Goal: Navigation & Orientation: Find specific page/section

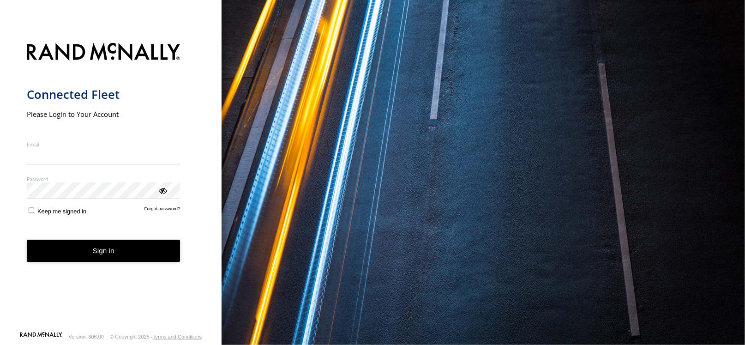
type input "**********"
click at [102, 263] on form "**********" at bounding box center [111, 184] width 169 height 294
click at [112, 243] on button "Sign in" at bounding box center [104, 251] width 154 height 23
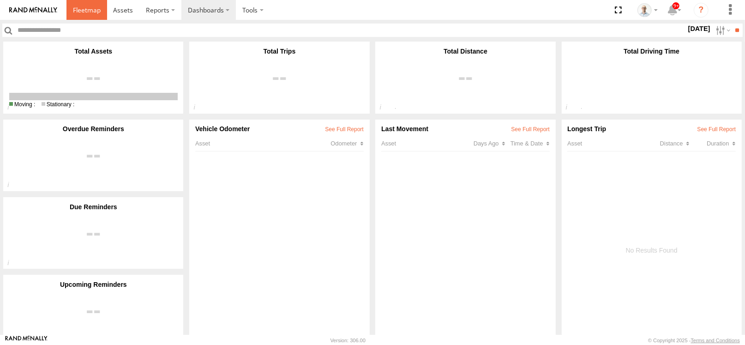
click at [84, 13] on span at bounding box center [87, 10] width 28 height 9
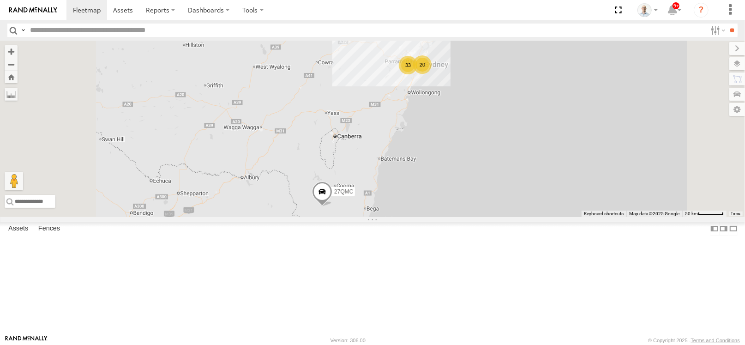
click at [418, 74] on div "33" at bounding box center [408, 65] width 18 height 18
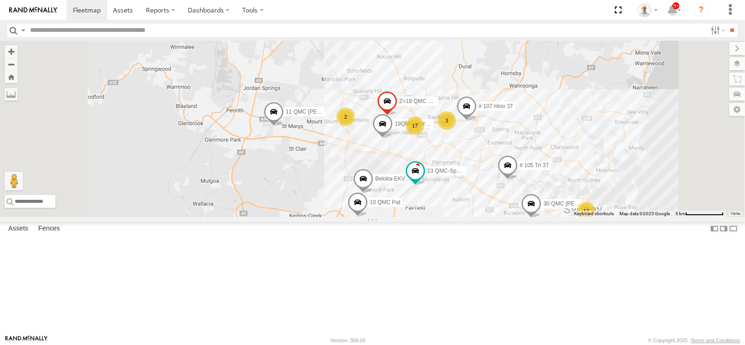
click at [518, 180] on span at bounding box center [508, 167] width 20 height 25
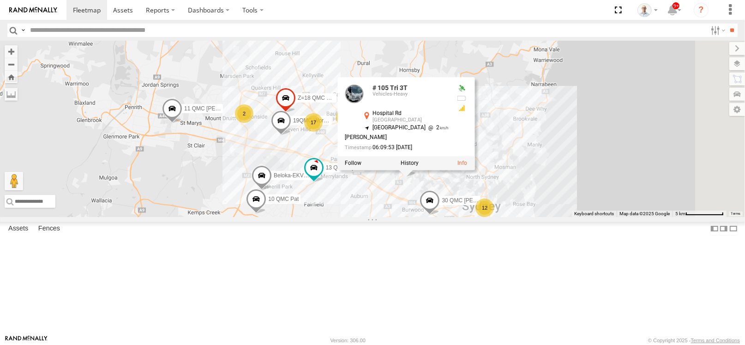
drag, startPoint x: 633, startPoint y: 259, endPoint x: 524, endPoint y: 255, distance: 109.0
click at [524, 217] on div "27QMC 12 10 QMC Pat 3 17 # KS75A Beloka-EKV93V 19QMC Workshop 2 # 107 Hino 3T 1…" at bounding box center [372, 129] width 745 height 176
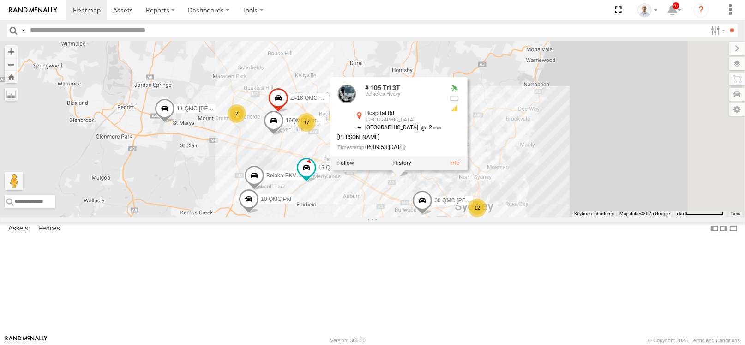
click at [636, 210] on div "27QMC 12 10 QMC Pat 3 17 # KS75A Beloka-EKV93V 19QMC Workshop 2 # 107 Hino 3T 1…" at bounding box center [372, 129] width 745 height 176
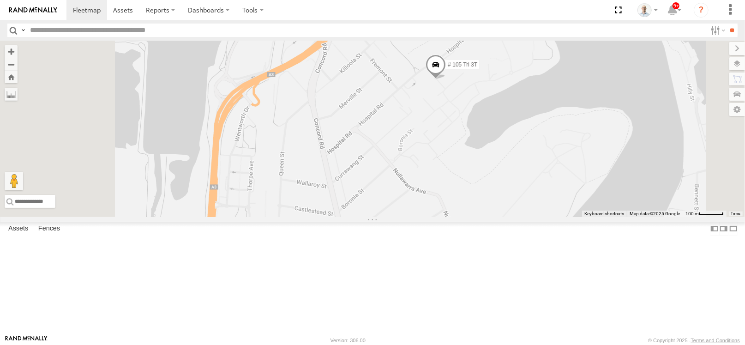
click at [502, 176] on div "27QMC 10 QMC Pat # KS75A Beloka-EKV93V 19QMC Workshop # 107 Hino 3T 11 QMC Kurt…" at bounding box center [372, 129] width 745 height 176
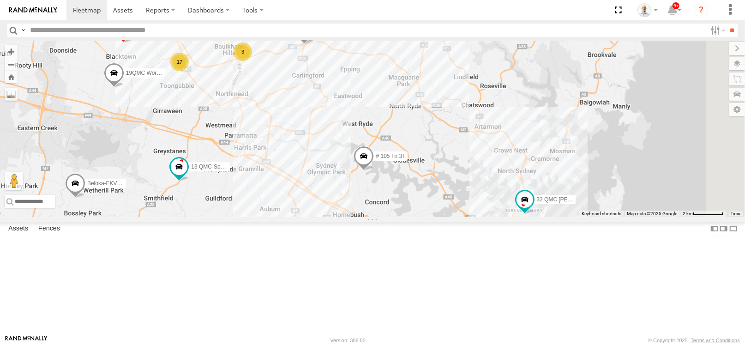
drag, startPoint x: 405, startPoint y: 156, endPoint x: 400, endPoint y: 224, distance: 68.0
click at [400, 217] on div "27QMC 10 QMC Pat # KS75A Beloka-EKV93V 19QMC Workshop # 107 Hino 3T 11 QMC Kurt…" at bounding box center [372, 129] width 745 height 176
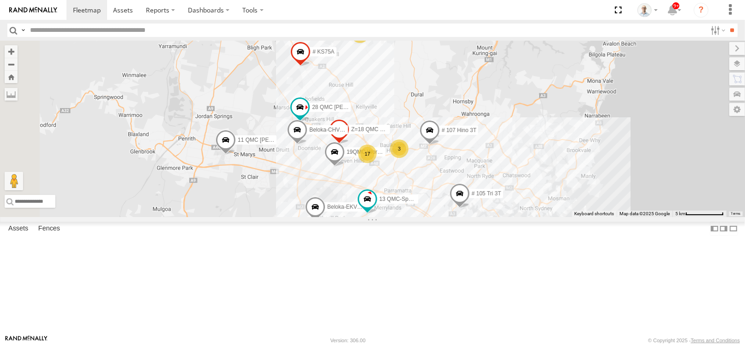
drag, startPoint x: 381, startPoint y: 201, endPoint x: 523, endPoint y: 242, distance: 147.2
click at [523, 217] on div "27QMC 10 QMC Pat 08QMC Mostafa # KS75A Beloka-EKV93V 19QMC Workshop # 107 Hino …" at bounding box center [372, 129] width 745 height 176
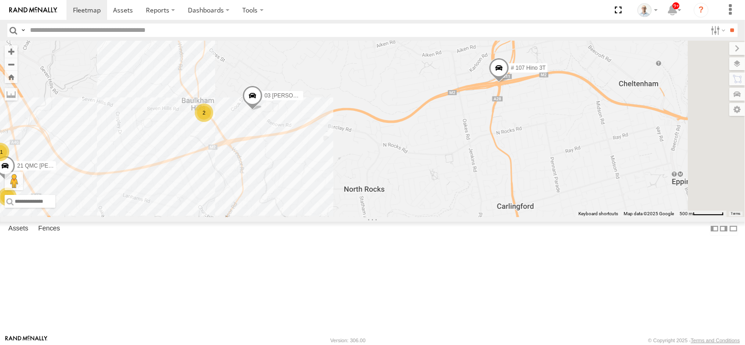
drag, startPoint x: 618, startPoint y: 185, endPoint x: 434, endPoint y: 185, distance: 183.8
click at [344, 194] on div "27QMC 10 QMC Pat 08QMC Mostafa # KS75A Beloka-EKV93V 19QMC Workshop # 107 Hino …" at bounding box center [372, 129] width 745 height 176
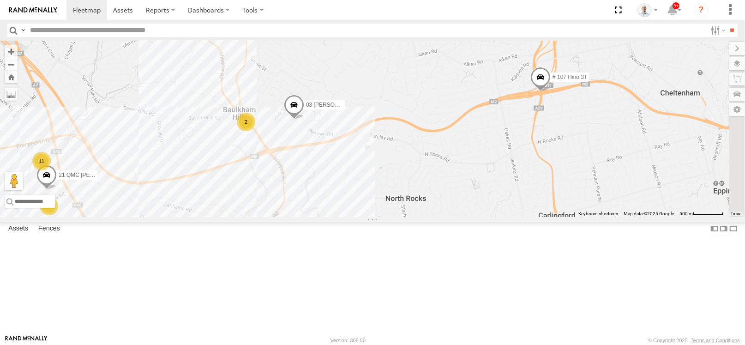
drag, startPoint x: 522, startPoint y: 176, endPoint x: 585, endPoint y: 175, distance: 62.8
click at [585, 175] on div "27QMC 10 QMC Pat 08QMC Mostafa # KS75A Beloka-EKV93V 19QMC Workshop # 107 Hino …" at bounding box center [372, 129] width 745 height 176
click at [255, 131] on div "2" at bounding box center [246, 122] width 18 height 18
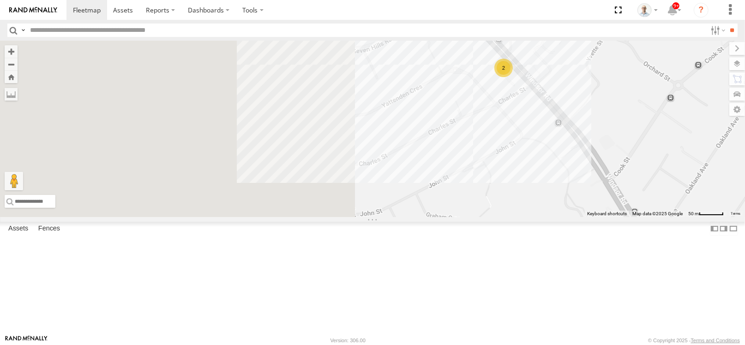
drag, startPoint x: 399, startPoint y: 223, endPoint x: 690, endPoint y: 169, distance: 296.9
click at [647, 172] on div "27QMC 10 QMC Pat 08QMC Mostafa # KS75A Beloka-EKV93V 19QMC Workshop # 107 Hino …" at bounding box center [372, 129] width 745 height 176
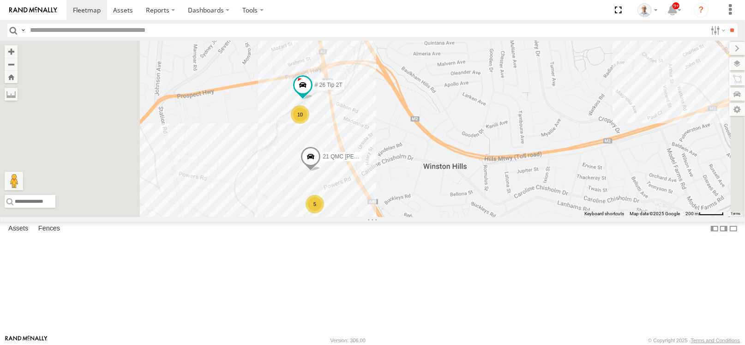
drag, startPoint x: 463, startPoint y: 201, endPoint x: 521, endPoint y: 163, distance: 70.3
click at [521, 163] on div "27QMC 10 QMC Pat 08QMC Mostafa # KS75A Beloka-EKV93V 19QMC Workshop # 107 Hino …" at bounding box center [372, 129] width 745 height 176
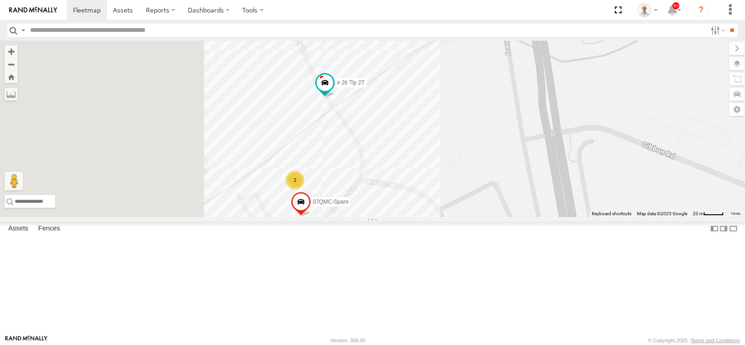
drag, startPoint x: 350, startPoint y: 266, endPoint x: 500, endPoint y: 176, distance: 175.0
click at [500, 176] on div "27QMC 10 QMC Pat 08QMC Mostafa # KS75A Beloka-EKV93V 19QMC Workshop # 107 Hino …" at bounding box center [372, 129] width 745 height 176
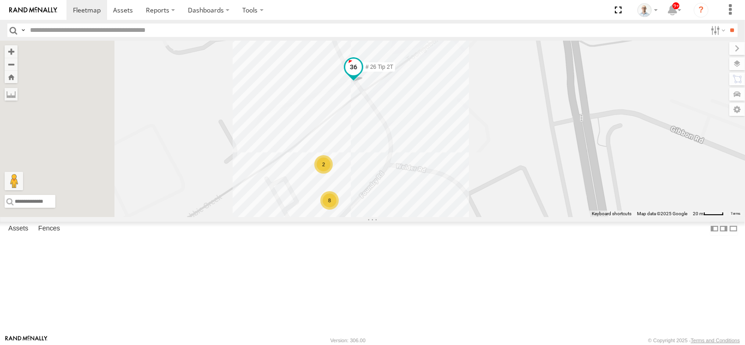
click at [362, 75] on span at bounding box center [353, 67] width 17 height 17
click at [573, 183] on div "27QMC 10 QMC Pat 08QMC Mostafa # KS75A Beloka-EKV93V 19QMC Workshop # 107 Hino …" at bounding box center [372, 129] width 745 height 176
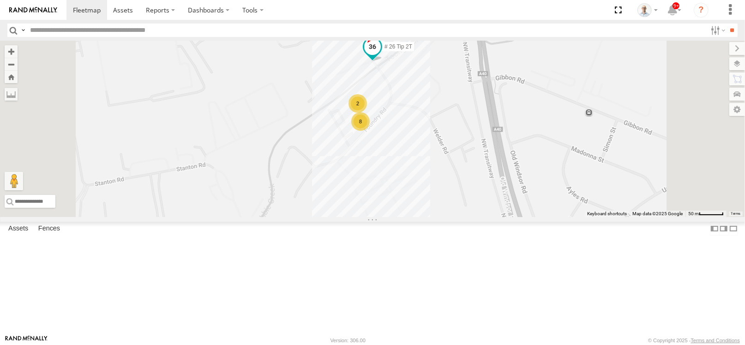
click at [383, 62] on span at bounding box center [373, 49] width 20 height 25
click at [521, 161] on div "27QMC 10 QMC Pat 08QMC Mostafa # KS75A Beloka-EKV93V 19QMC Workshop # 107 Hino …" at bounding box center [372, 129] width 745 height 176
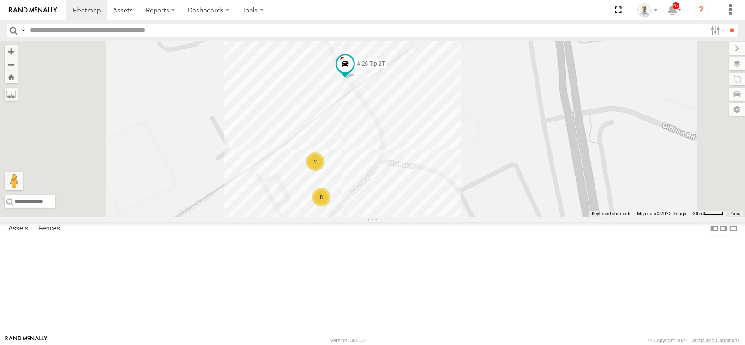
drag, startPoint x: 518, startPoint y: 110, endPoint x: 527, endPoint y: 170, distance: 60.2
click at [527, 170] on div "27QMC 10 QMC Pat 08QMC Mostafa # KS75A Beloka-EKV93V 19QMC Workshop # 107 Hino …" at bounding box center [372, 129] width 745 height 176
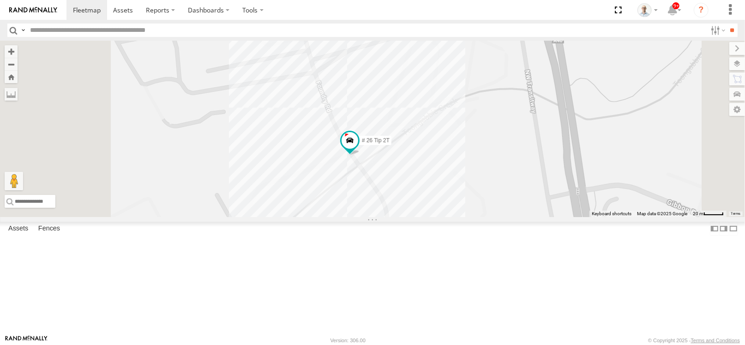
drag, startPoint x: 520, startPoint y: 114, endPoint x: 525, endPoint y: 192, distance: 77.7
click at [525, 192] on div "27QMC 10 QMC Pat 08QMC Mostafa # KS75A Beloka-EKV93V 19QMC Workshop # 107 Hino …" at bounding box center [372, 129] width 745 height 176
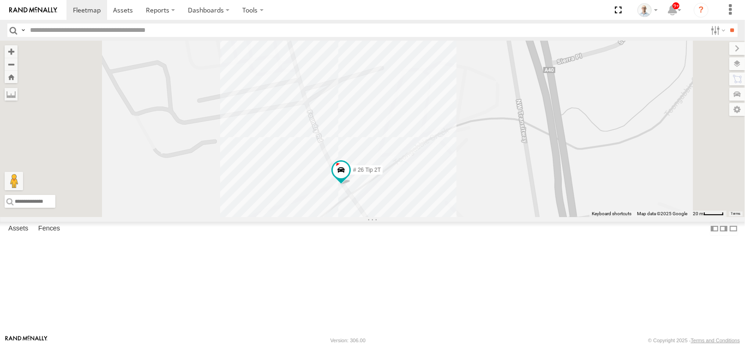
drag, startPoint x: 516, startPoint y: 148, endPoint x: 507, endPoint y: 177, distance: 30.5
click at [507, 177] on div "27QMC 10 QMC Pat 08QMC Mostafa # KS75A Beloka-EKV93V 19QMC Workshop # 107 Hino …" at bounding box center [372, 129] width 745 height 176
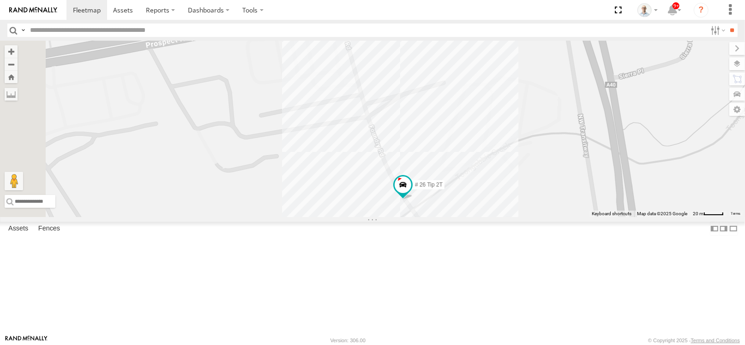
drag, startPoint x: 492, startPoint y: 151, endPoint x: 554, endPoint y: 167, distance: 64.3
click at [554, 167] on div "27QMC 10 QMC Pat 08QMC Mostafa # KS75A Beloka-EKV93V 19QMC Workshop # 107 Hino …" at bounding box center [372, 129] width 745 height 176
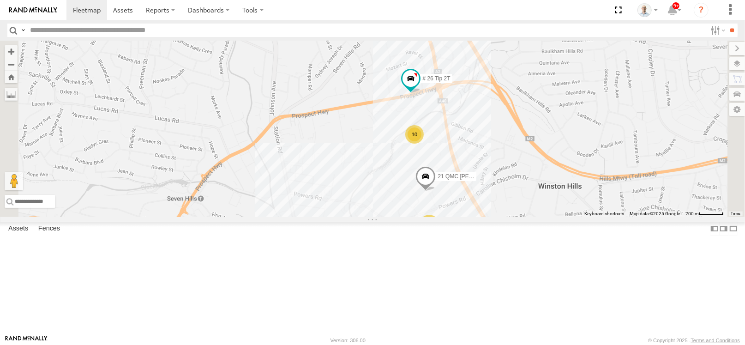
drag, startPoint x: 588, startPoint y: 228, endPoint x: 516, endPoint y: 179, distance: 86.7
click at [516, 179] on div "27QMC 10 QMC Pat 08QMC Mostafa # KS75A Beloka-EKV93V 19QMC Workshop # 107 Hino …" at bounding box center [372, 129] width 745 height 176
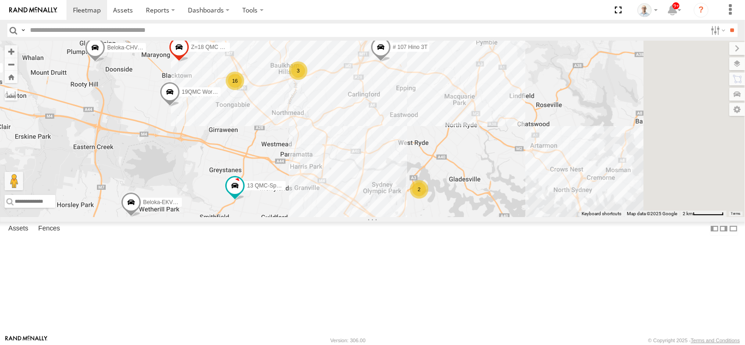
drag, startPoint x: 590, startPoint y: 220, endPoint x: 436, endPoint y: 185, distance: 158.7
click at [436, 185] on div "27QMC 10 QMC Pat 08QMC Mostafa # KS75A Beloka-EKV93V 19QMC Workshop # 107 Hino …" at bounding box center [372, 129] width 745 height 176
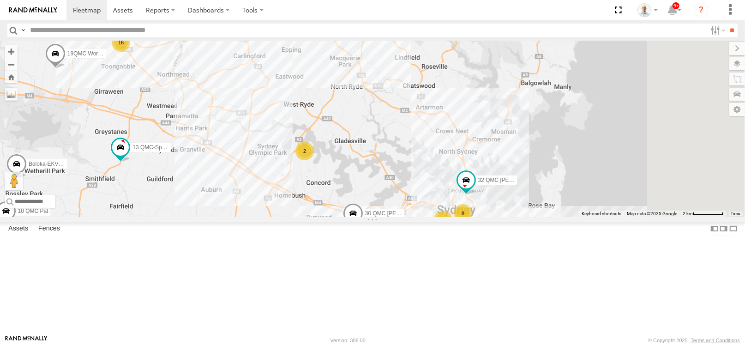
drag, startPoint x: 577, startPoint y: 231, endPoint x: 469, endPoint y: 194, distance: 114.2
click at [469, 194] on div "27QMC 10 QMC Pat 08QMC Mostafa # KS75A Beloka-EKV93V 19QMC Workshop # 107 Hino …" at bounding box center [372, 129] width 745 height 176
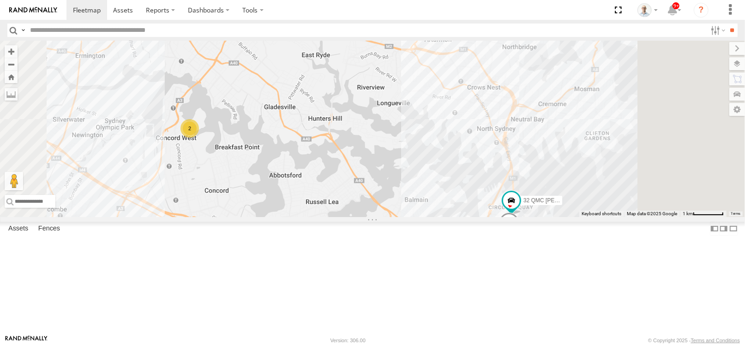
click at [199, 138] on div "2" at bounding box center [190, 128] width 18 height 18
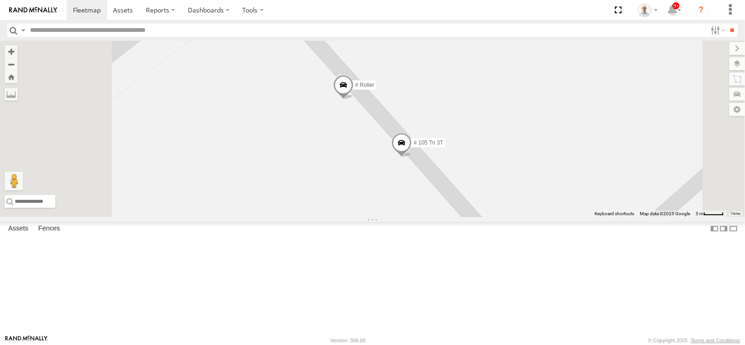
click at [354, 100] on span at bounding box center [343, 87] width 20 height 25
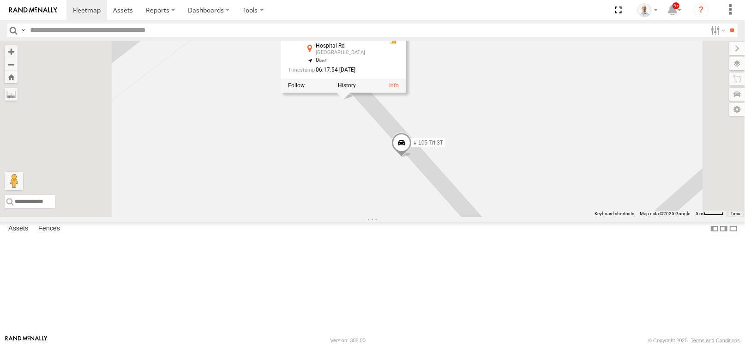
click at [412, 158] on span at bounding box center [402, 145] width 20 height 25
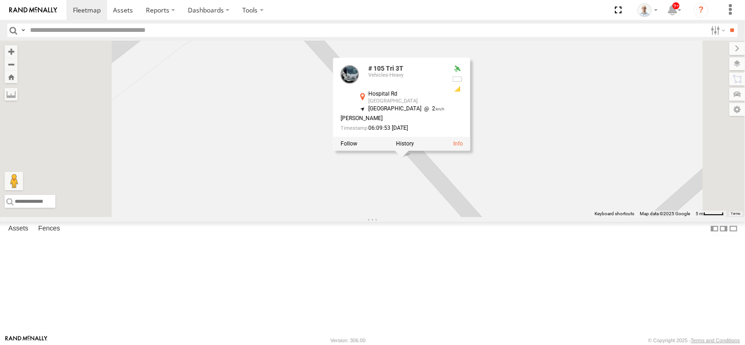
click at [432, 185] on div "27QMC 10 QMC Pat 08QMC Mostafa # KS75A Beloka-EKV93V 19QMC Workshop # 107 Hino …" at bounding box center [372, 129] width 745 height 176
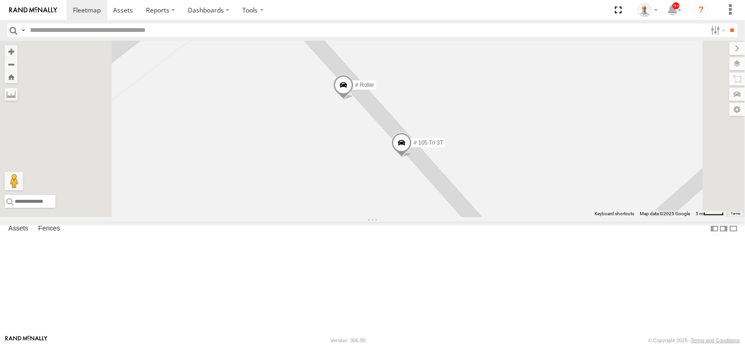
click at [354, 100] on span at bounding box center [343, 87] width 20 height 25
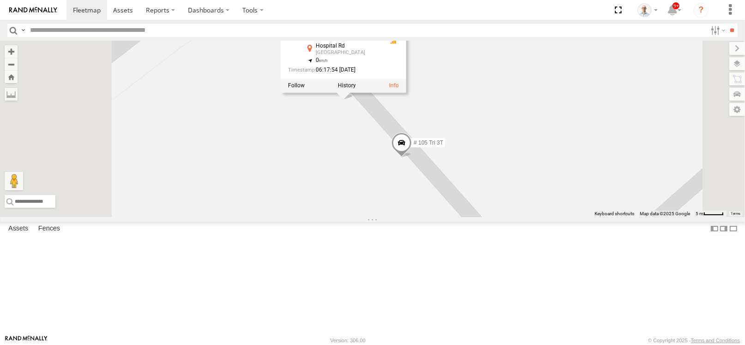
click at [444, 217] on div "27QMC 10 QMC Pat 08QMC Mostafa # KS75A Beloka-EKV93V 19QMC Workshop # 107 Hino …" at bounding box center [372, 129] width 745 height 176
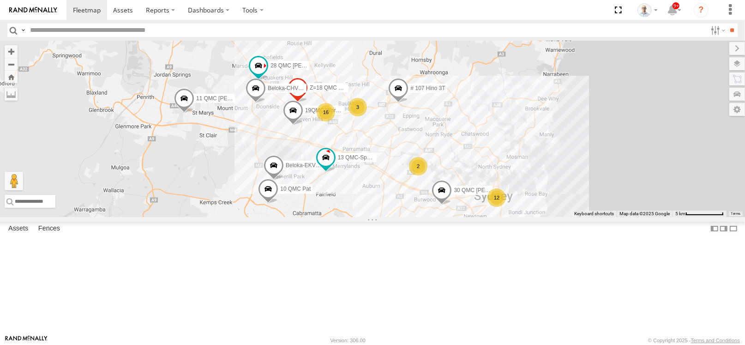
drag, startPoint x: 389, startPoint y: 177, endPoint x: 482, endPoint y: 189, distance: 93.6
click at [482, 189] on div "27QMC 10 QMC Pat 08QMC Mostafa # KS75A Beloka-EKV93V 19QMC Workshop # 107 Hino …" at bounding box center [372, 129] width 745 height 176
click at [335, 121] on div "16" at bounding box center [326, 112] width 18 height 18
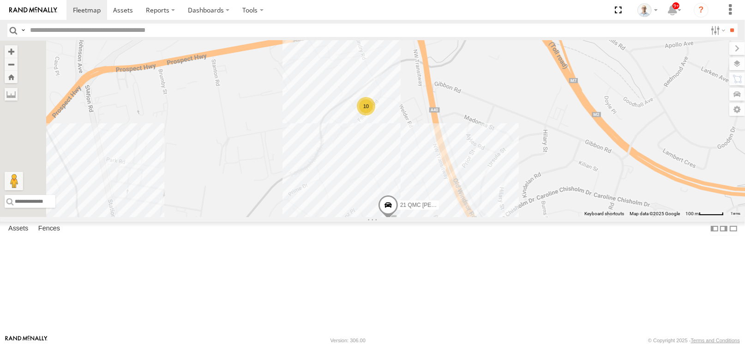
drag, startPoint x: 484, startPoint y: 121, endPoint x: 496, endPoint y: 203, distance: 83.2
click at [496, 203] on div "27QMC 10 QMC Pat 08QMC Mostafa # KS75A Beloka-EKV93V 19QMC Workshop # 107 Hino …" at bounding box center [372, 129] width 745 height 176
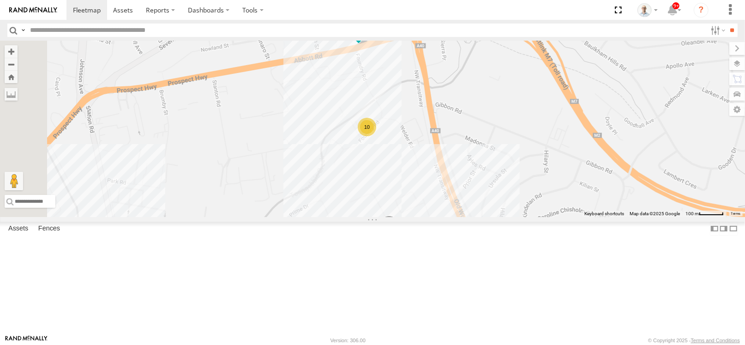
click at [376, 136] on div "10" at bounding box center [367, 127] width 18 height 18
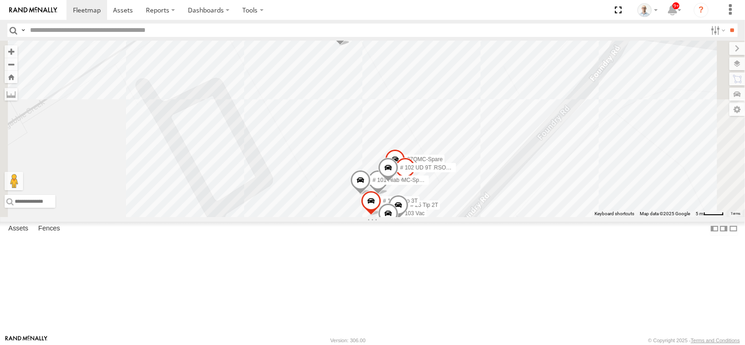
click at [351, 46] on span at bounding box center [340, 33] width 20 height 25
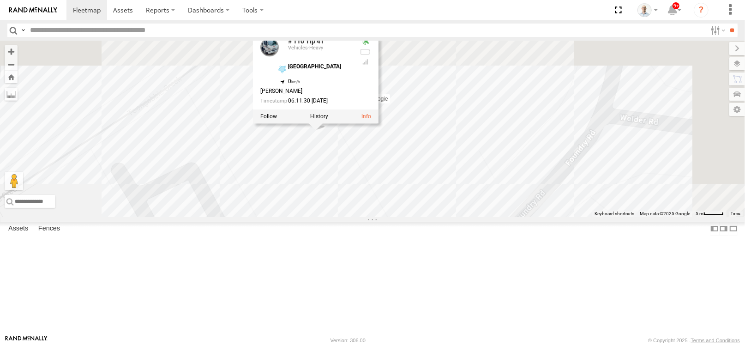
drag, startPoint x: 571, startPoint y: 102, endPoint x: 534, endPoint y: 211, distance: 114.9
click at [534, 211] on div "27QMC 10 QMC Pat 08QMC Mostafa # KS75A Beloka-EKV93V 19QMC Workshop # 107 Hino …" at bounding box center [372, 129] width 745 height 176
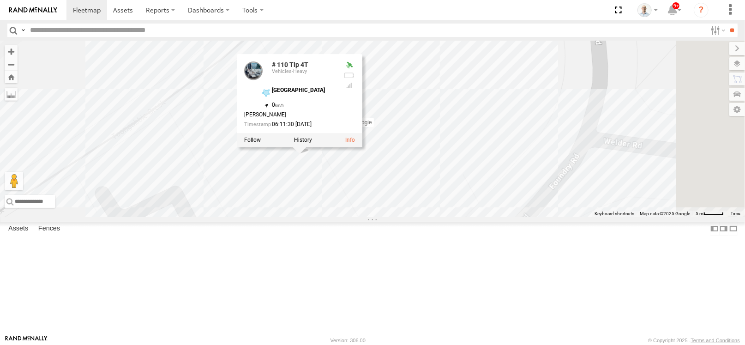
click at [576, 128] on div "27QMC 10 QMC Pat 08QMC Mostafa # KS75A Beloka-EKV93V 19QMC Workshop # 107 Hino …" at bounding box center [372, 129] width 745 height 176
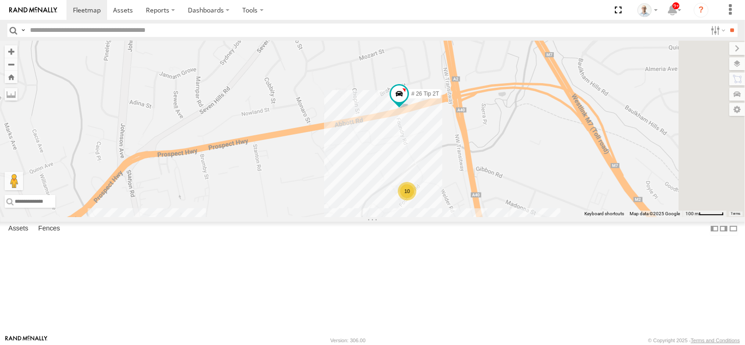
drag, startPoint x: 593, startPoint y: 79, endPoint x: 548, endPoint y: 202, distance: 132.0
click at [548, 202] on div "27QMC 10 QMC Pat 08QMC Mostafa # KS75A Beloka-EKV93V 19QMC Workshop # 107 Hino …" at bounding box center [372, 129] width 745 height 176
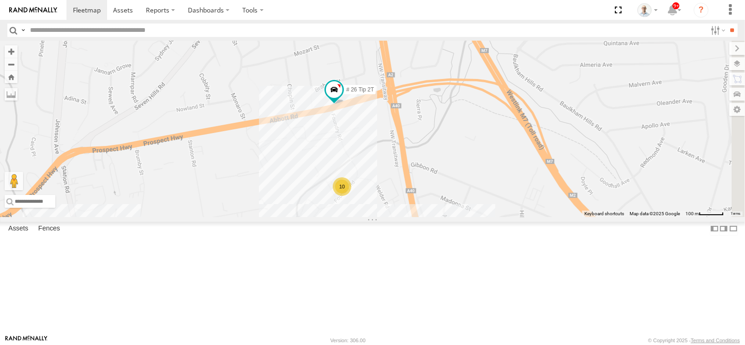
drag, startPoint x: 547, startPoint y: 199, endPoint x: 481, endPoint y: 193, distance: 65.9
click at [481, 193] on div "27QMC 10 QMC Pat 08QMC Mostafa # KS75A Beloka-EKV93V 19QMC Workshop # 107 Hino …" at bounding box center [372, 129] width 745 height 176
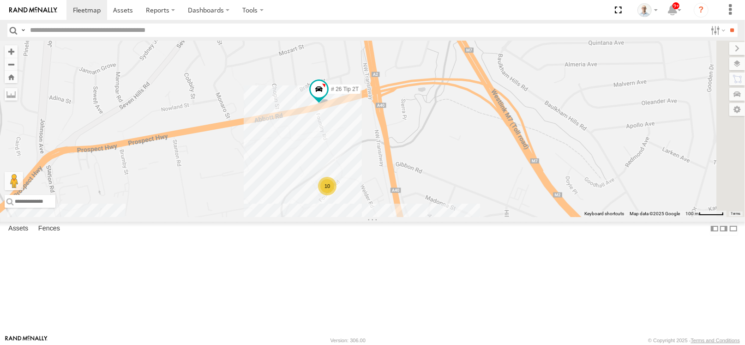
drag, startPoint x: 498, startPoint y: 197, endPoint x: 482, endPoint y: 197, distance: 16.2
click at [482, 197] on div "27QMC 10 QMC Pat 08QMC Mostafa # KS75A Beloka-EKV93V 19QMC Workshop # 107 Hino …" at bounding box center [372, 129] width 745 height 176
click at [80, 5] on link at bounding box center [87, 10] width 41 height 20
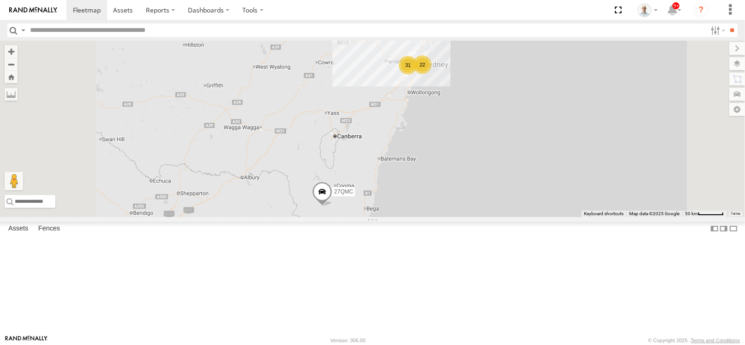
click at [418, 74] on div "31" at bounding box center [408, 65] width 18 height 18
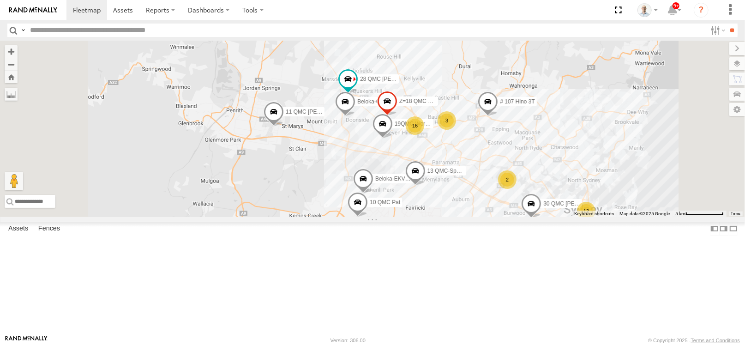
click at [424, 135] on div "16" at bounding box center [415, 125] width 18 height 18
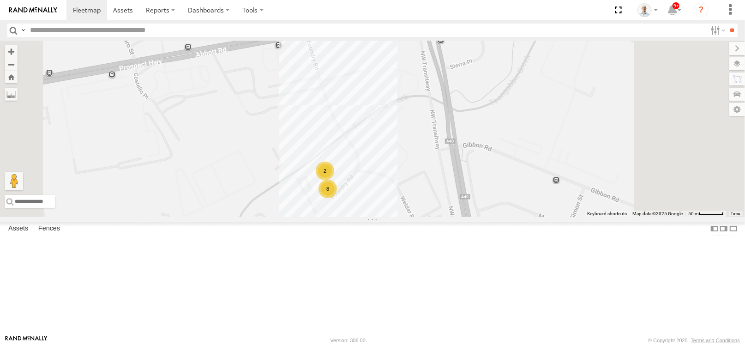
drag, startPoint x: 445, startPoint y: 137, endPoint x: 436, endPoint y: 170, distance: 33.9
click at [437, 170] on div "27QMC 10 QMC Pat # KS75A Beloka-EKV93V 19QMC Workshop # 107 Hino 3T 11 QMC Kurt…" at bounding box center [372, 129] width 745 height 176
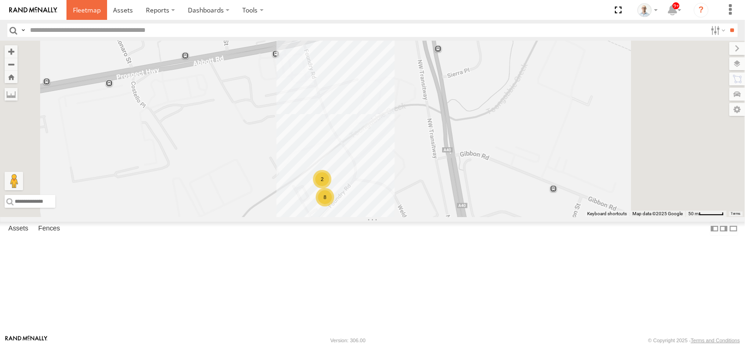
click at [85, 10] on span at bounding box center [87, 10] width 28 height 9
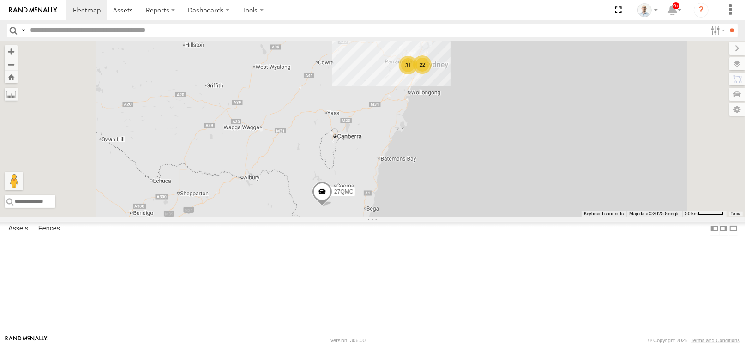
click at [418, 74] on div "31" at bounding box center [408, 65] width 18 height 18
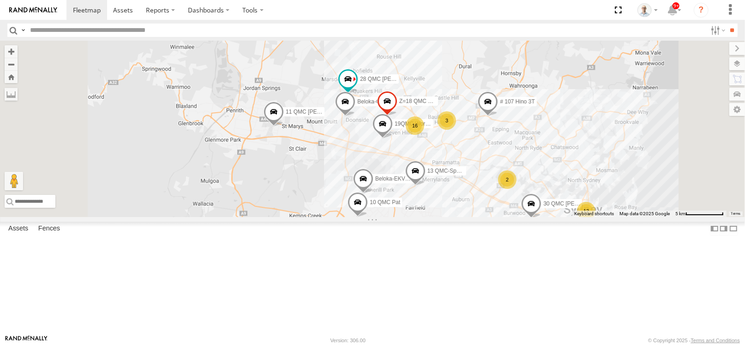
click at [424, 135] on div "16" at bounding box center [415, 125] width 18 height 18
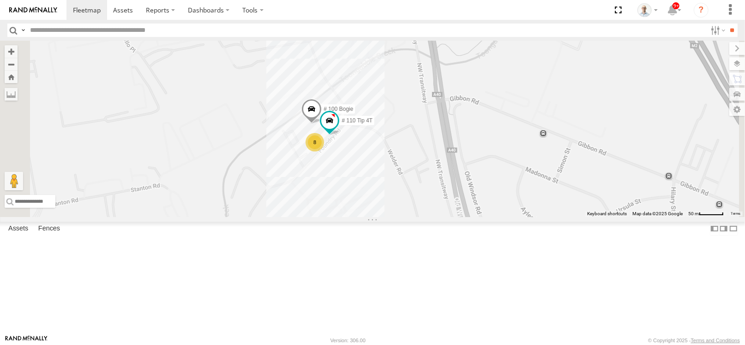
drag, startPoint x: 459, startPoint y: 105, endPoint x: 491, endPoint y: 171, distance: 73.3
click at [491, 171] on div "27QMC 10 QMC Pat # KS75A Beloka-EKV93V 19QMC Workshop # 107 Hino 3T 11 QMC [PER…" at bounding box center [372, 129] width 745 height 176
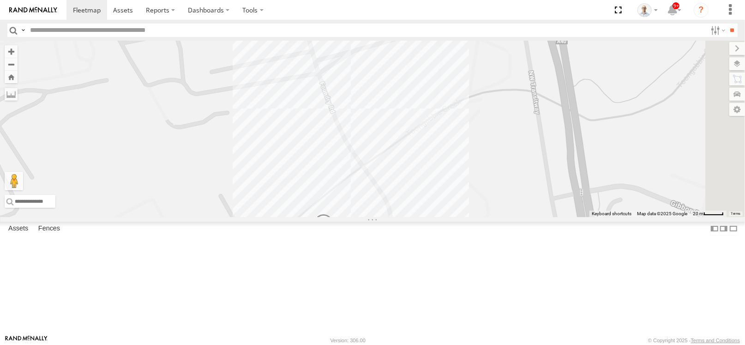
drag, startPoint x: 405, startPoint y: 76, endPoint x: 405, endPoint y: 160, distance: 84.1
click at [405, 160] on div "27QMC 10 QMC Pat # KS75A Beloka-EKV93V 19QMC Workshop # 107 Hino 3T 11 QMC [PER…" at bounding box center [372, 129] width 745 height 176
click at [85, 12] on span at bounding box center [87, 10] width 28 height 9
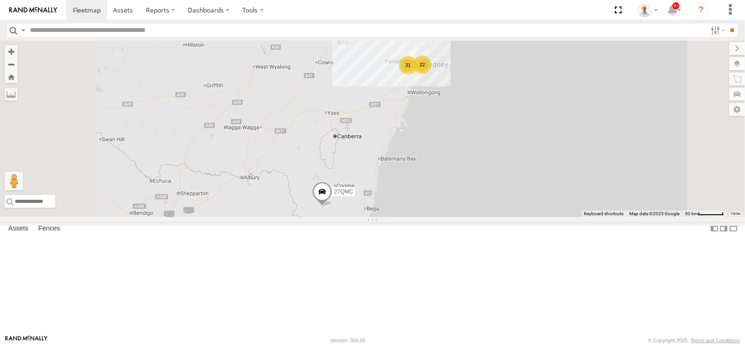
click at [418, 74] on div "31" at bounding box center [408, 65] width 18 height 18
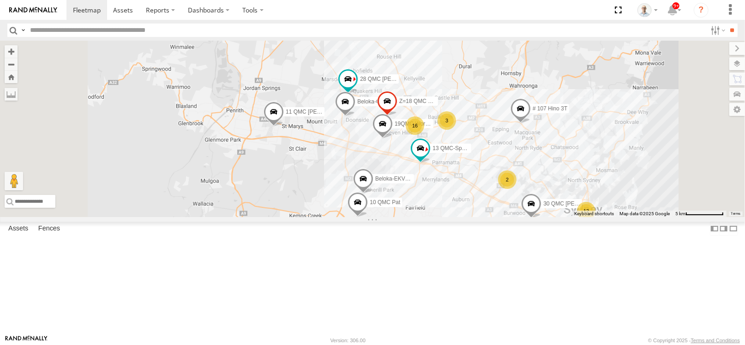
click at [424, 135] on div "16" at bounding box center [415, 125] width 18 height 18
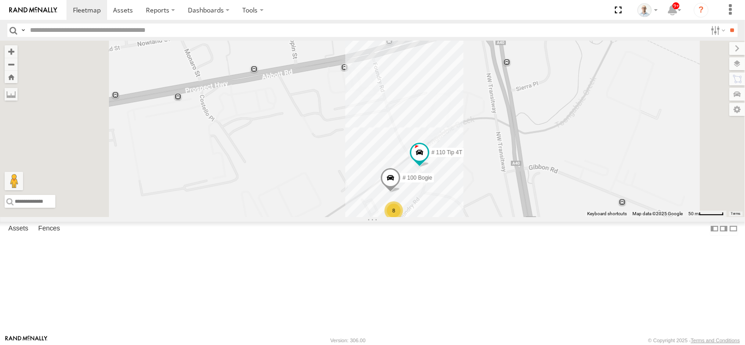
drag, startPoint x: 531, startPoint y: 97, endPoint x: 554, endPoint y: 170, distance: 76.0
click at [554, 170] on div "27QMC 10 QMC Pat # KS75A Beloka-EKV93V 19QMC Workshop # 107 Hino 3T 11 QMC [PER…" at bounding box center [372, 129] width 745 height 176
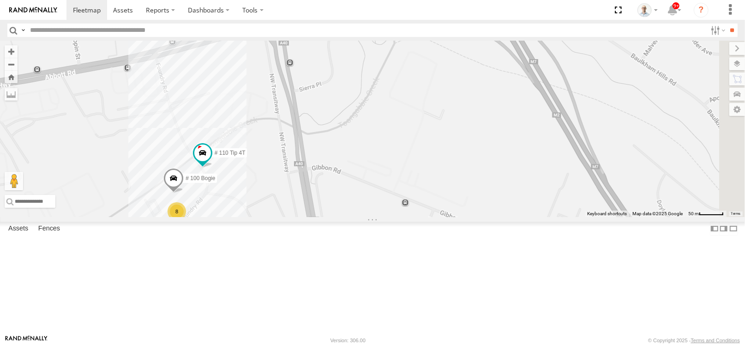
drag, startPoint x: 583, startPoint y: 119, endPoint x: 374, endPoint y: 214, distance: 230.1
click at [374, 214] on div "27QMC 10 QMC Pat # KS75A Beloka-EKV93V 19QMC Workshop # 107 Hino 3T 11 QMC Kurt…" at bounding box center [372, 129] width 745 height 176
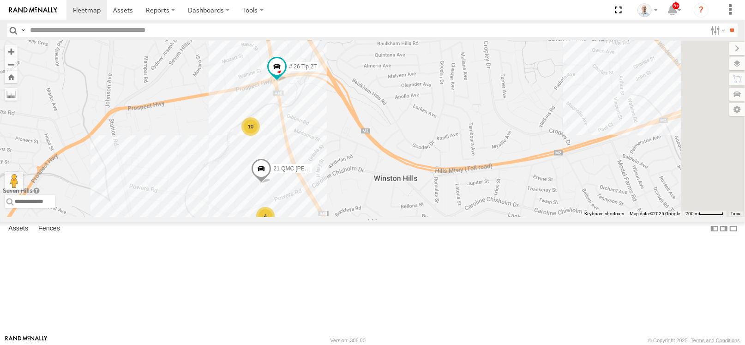
drag, startPoint x: 471, startPoint y: 279, endPoint x: 381, endPoint y: 100, distance: 200.6
click at [389, 116] on div "27QMC 10 QMC Pat # KS75A Beloka-EKV93V 19QMC Workshop # 107 Hino 3T 11 QMC Kurt…" at bounding box center [372, 129] width 745 height 176
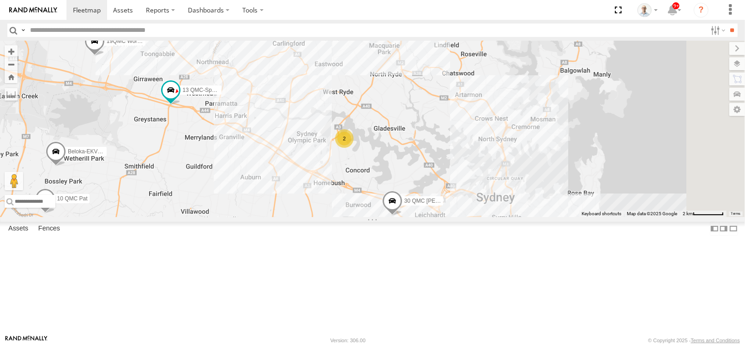
drag, startPoint x: 717, startPoint y: 176, endPoint x: 411, endPoint y: 148, distance: 307.0
click at [411, 148] on div "27QMC 10 QMC Pat # KS75A Beloka-EKV93V 19QMC Workshop # 107 Hino 3T 11 QMC Kurt…" at bounding box center [372, 129] width 745 height 176
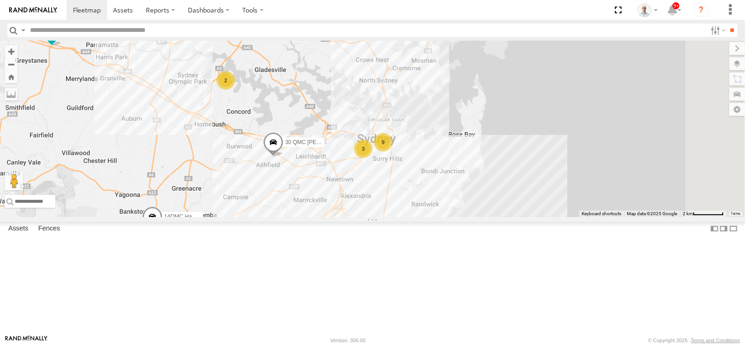
drag, startPoint x: 476, startPoint y: 214, endPoint x: 418, endPoint y: 157, distance: 81.0
click at [418, 157] on div "27QMC 10 QMC Pat # KS75A Beloka-EKV93V 19QMC Workshop # 107 Hino 3T 11 QMC Kurt…" at bounding box center [372, 129] width 745 height 176
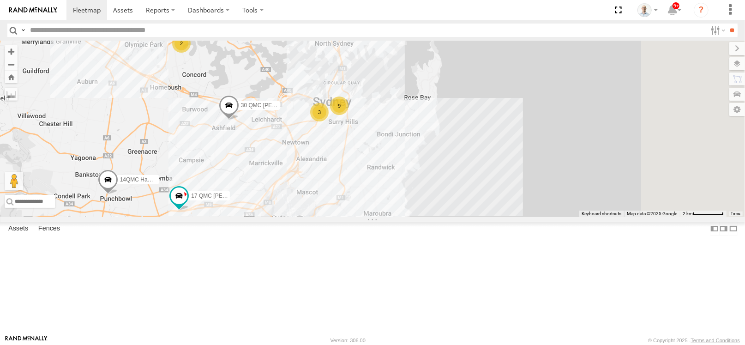
click at [329, 121] on div "3" at bounding box center [319, 112] width 18 height 18
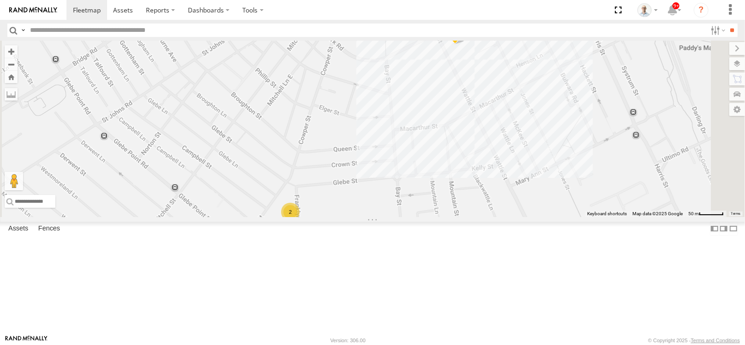
click at [300, 221] on div "2" at bounding box center [290, 212] width 18 height 18
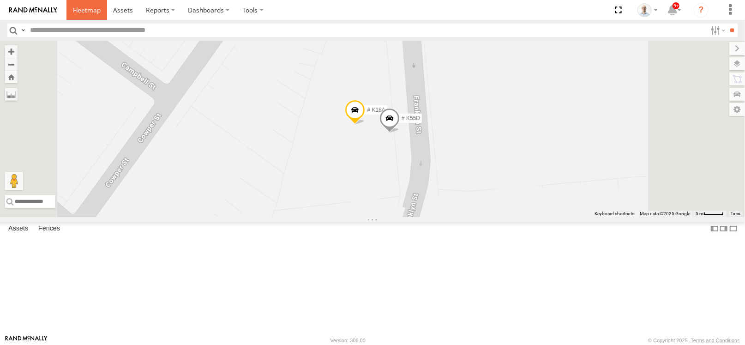
click at [98, 10] on span at bounding box center [87, 10] width 28 height 9
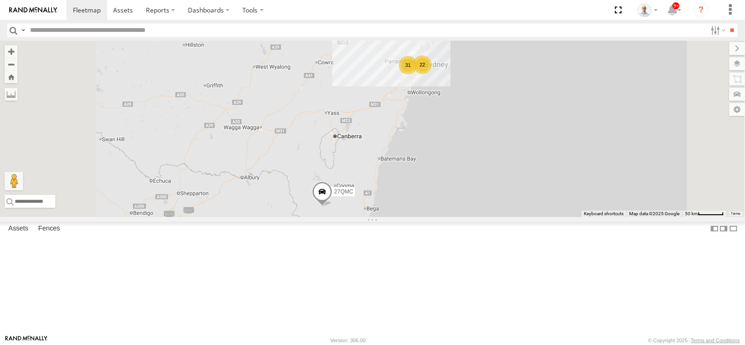
click at [418, 74] on div "31" at bounding box center [408, 65] width 18 height 18
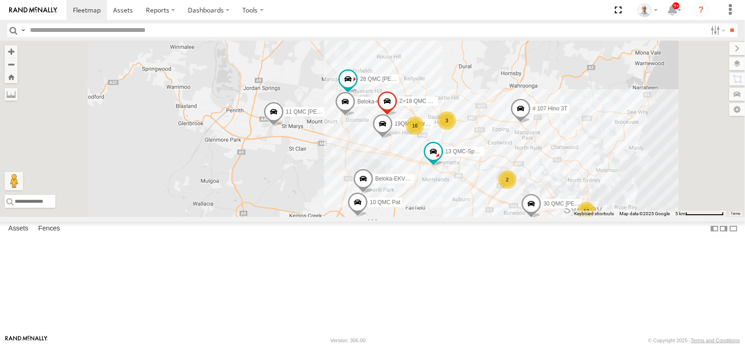
click at [424, 135] on div "16" at bounding box center [415, 125] width 18 height 18
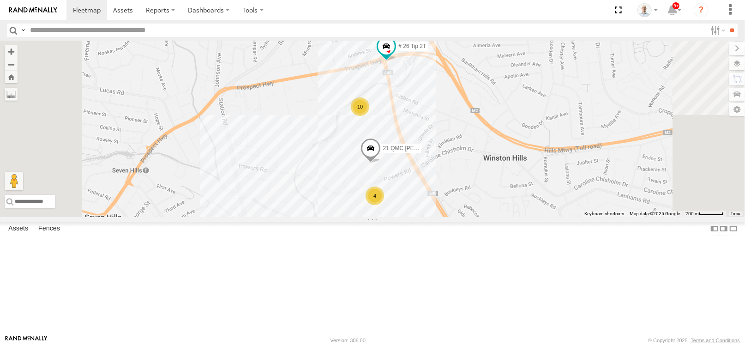
click at [369, 116] on div "10" at bounding box center [360, 106] width 18 height 18
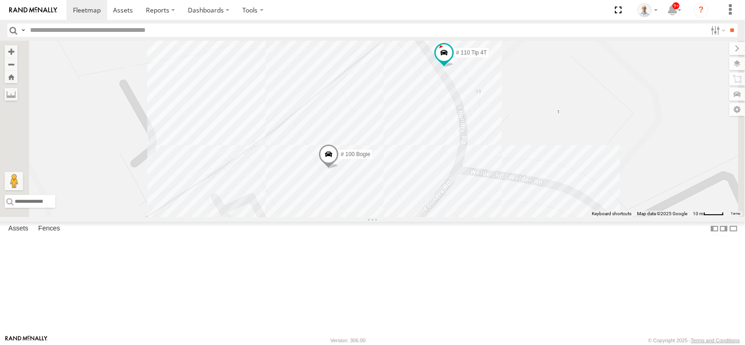
drag, startPoint x: 469, startPoint y: 99, endPoint x: 496, endPoint y: 189, distance: 94.5
click at [496, 189] on div "27QMC 10 QMC Pat # KS75A Beloka-EKV93V 19QMC Workshop # 107 Hino 3T 11 QMC Kurt…" at bounding box center [372, 129] width 745 height 176
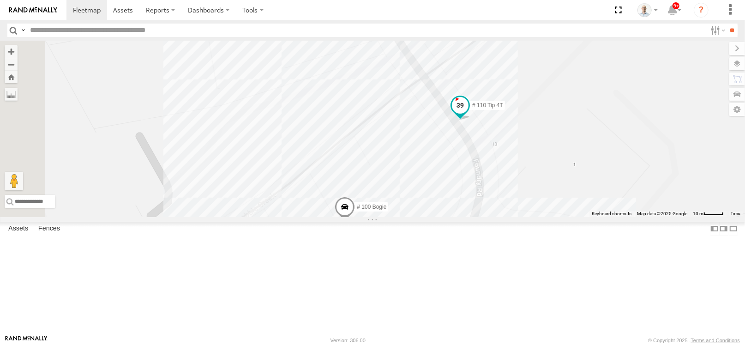
click at [471, 121] on span at bounding box center [460, 108] width 20 height 25
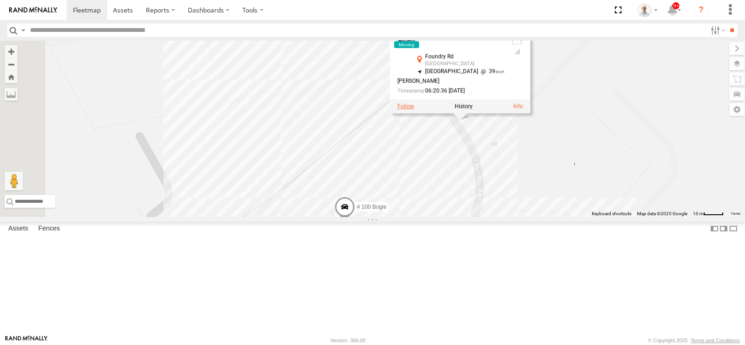
click at [414, 110] on label at bounding box center [406, 106] width 17 height 6
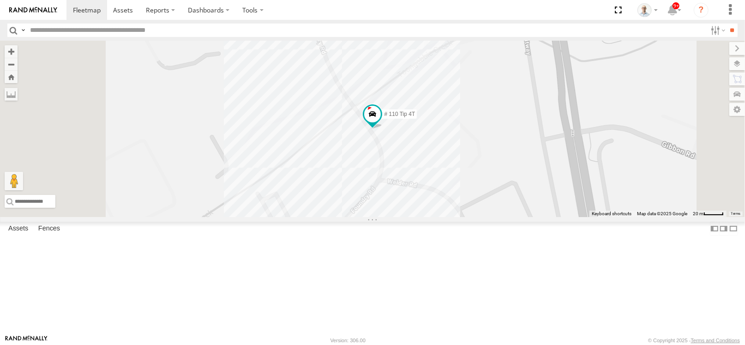
click at [464, 217] on div "# 110 Tip 4T" at bounding box center [372, 129] width 745 height 176
click at [381, 122] on span at bounding box center [372, 114] width 17 height 17
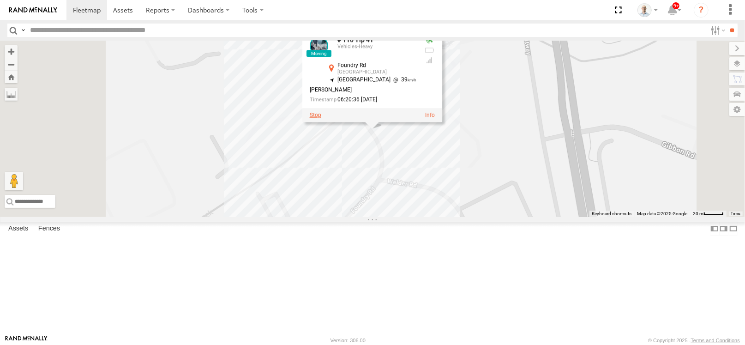
click at [321, 118] on label at bounding box center [316, 115] width 12 height 6
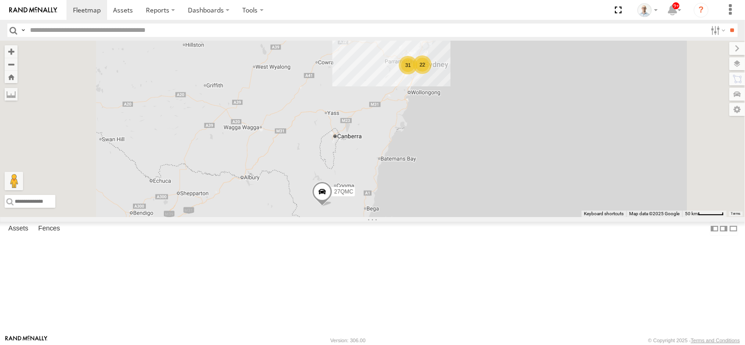
click at [418, 74] on div "31" at bounding box center [408, 65] width 18 height 18
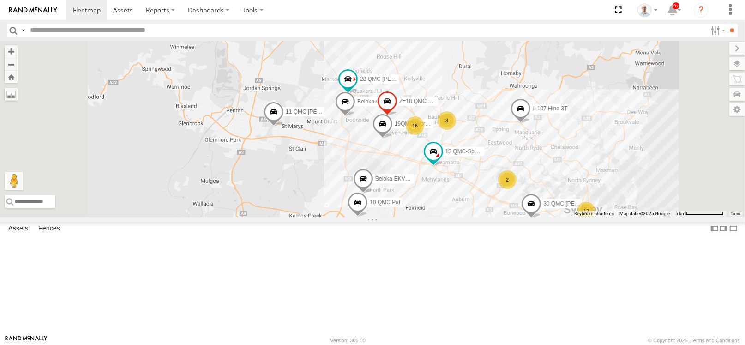
click at [424, 135] on div "16" at bounding box center [415, 125] width 18 height 18
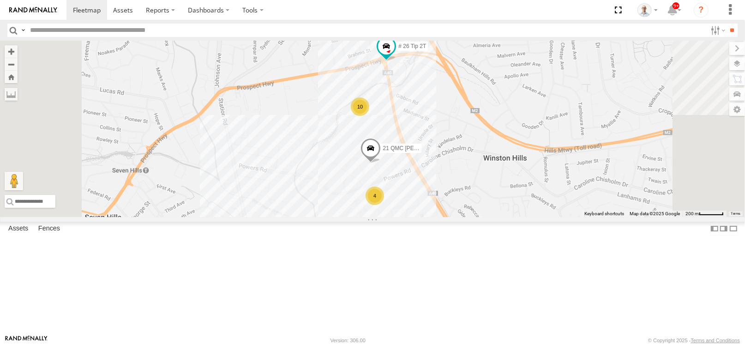
click at [369, 116] on div "10" at bounding box center [360, 106] width 18 height 18
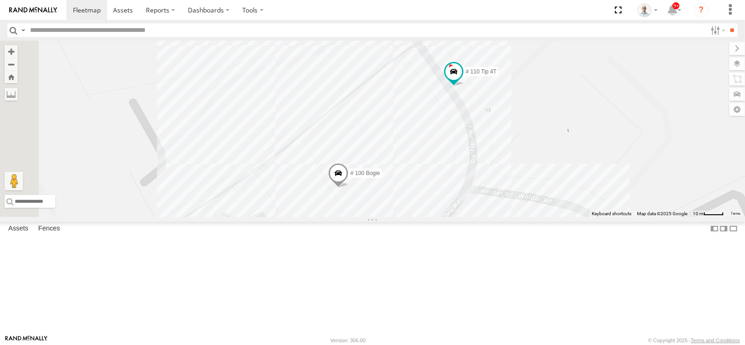
drag, startPoint x: 472, startPoint y: 157, endPoint x: 486, endPoint y: 202, distance: 47.0
click at [486, 202] on div "27QMC 10 QMC Pat # KS75A Beloka-EKV93V 19QMC Workshop # 107 Hino 3T 11 QMC Kurt…" at bounding box center [372, 129] width 745 height 176
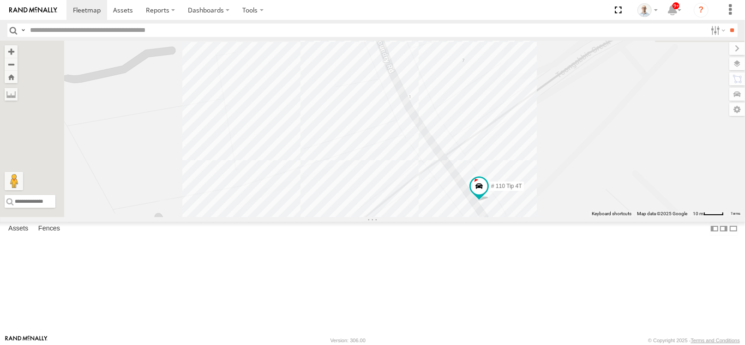
drag, startPoint x: 498, startPoint y: 140, endPoint x: 509, endPoint y: 211, distance: 71.5
click at [509, 211] on div "27QMC 10 QMC Pat # KS75A Beloka-EKV93V 19QMC Workshop # 107 Hino 3T 11 QMC Kurt…" at bounding box center [372, 129] width 745 height 176
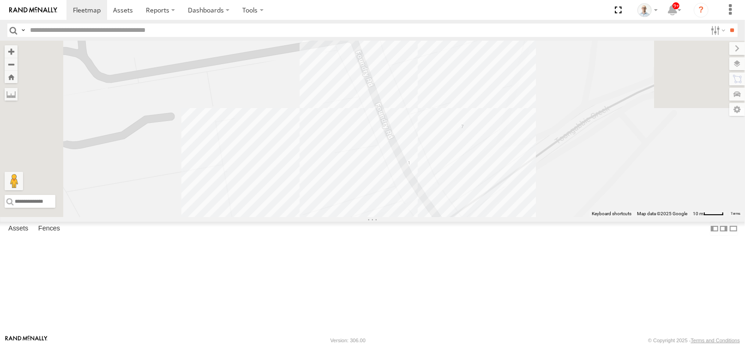
drag, startPoint x: 462, startPoint y: 134, endPoint x: 462, endPoint y: 149, distance: 15.2
click at [462, 149] on div "27QMC 10 QMC Pat # KS75A Beloka-EKV93V 19QMC Workshop # 107 Hino 3T 11 QMC Kurt…" at bounding box center [372, 129] width 745 height 176
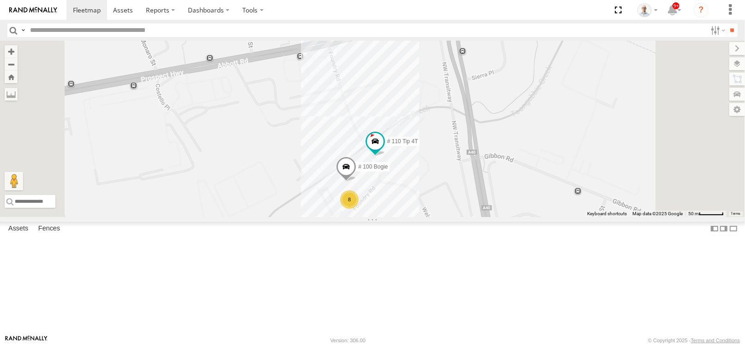
drag, startPoint x: 434, startPoint y: 106, endPoint x: 436, endPoint y: 140, distance: 33.7
click at [436, 140] on div "27QMC 10 QMC Pat # KS75A Beloka-EKV93V 19QMC Workshop # 107 Hino 3T 11 QMC Kurt…" at bounding box center [372, 129] width 745 height 176
click at [445, 137] on div "27QMC 10 QMC Pat # KS75A Beloka-EKV93V 19QMC Workshop # 107 Hino 3T 11 QMC Kurt…" at bounding box center [372, 129] width 745 height 176
click at [384, 150] on span at bounding box center [375, 141] width 17 height 17
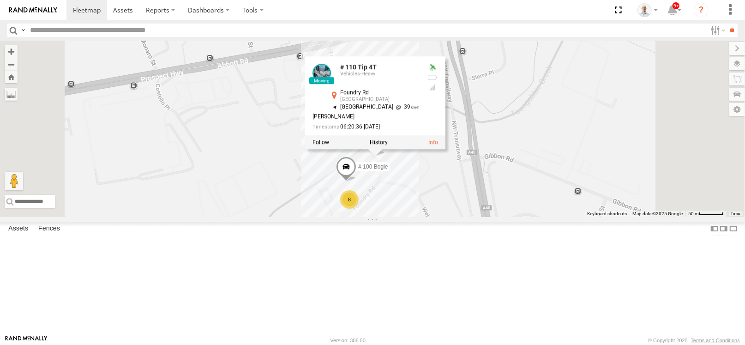
click at [549, 217] on div "27QMC 10 QMC Pat # KS75A Beloka-EKV93V 19QMC Workshop # 107 Hino 3T 11 QMC Kurt…" at bounding box center [372, 129] width 745 height 176
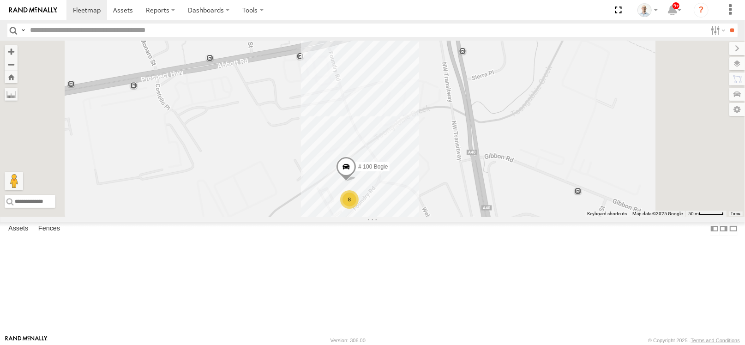
click at [339, 34] on span at bounding box center [330, 25] width 17 height 17
click at [345, 25] on label at bounding box center [336, 22] width 18 height 6
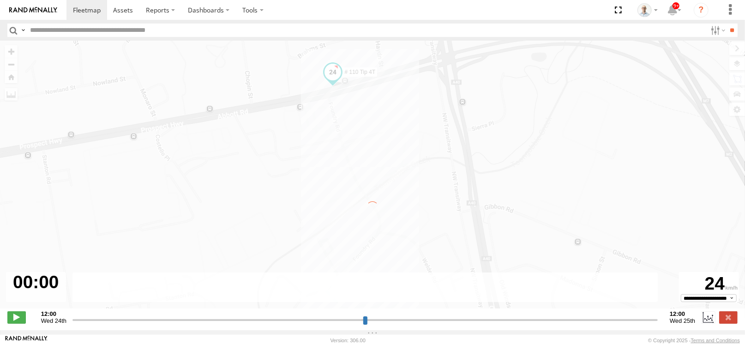
type input "**********"
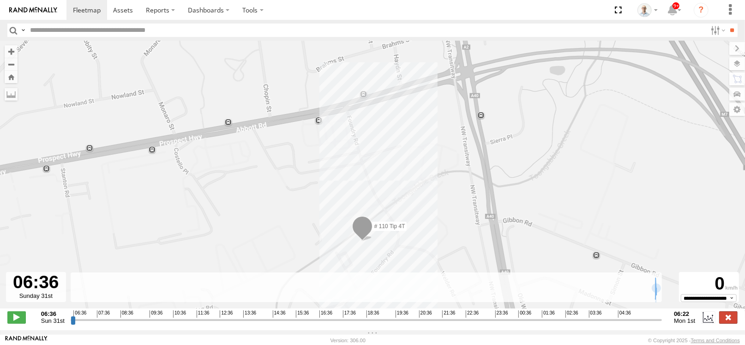
click at [731, 319] on label at bounding box center [729, 317] width 18 height 12
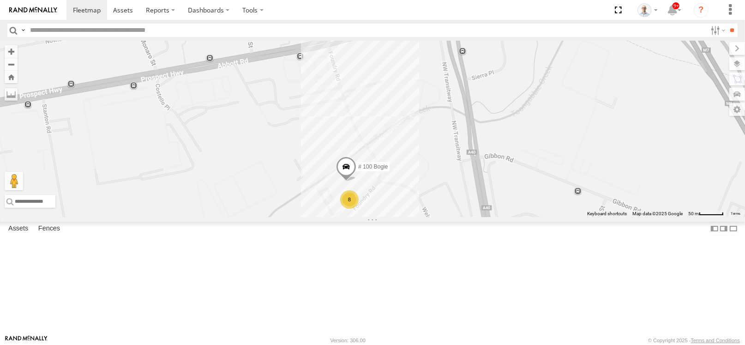
click at [568, 217] on div "# 26 Tip 2T # 100 Bogie # 110 Tip 4T 8" at bounding box center [372, 129] width 745 height 176
click at [95, 7] on span at bounding box center [87, 10] width 28 height 9
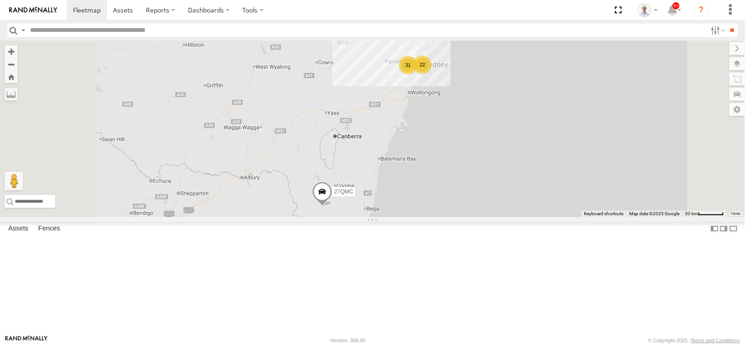
click at [418, 74] on div "31" at bounding box center [408, 65] width 18 height 18
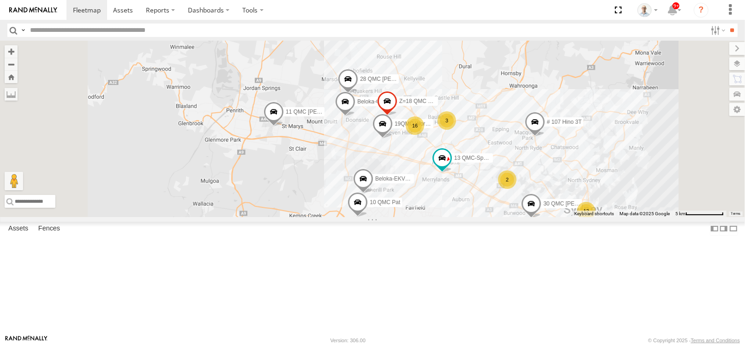
click at [284, 127] on span at bounding box center [274, 114] width 20 height 25
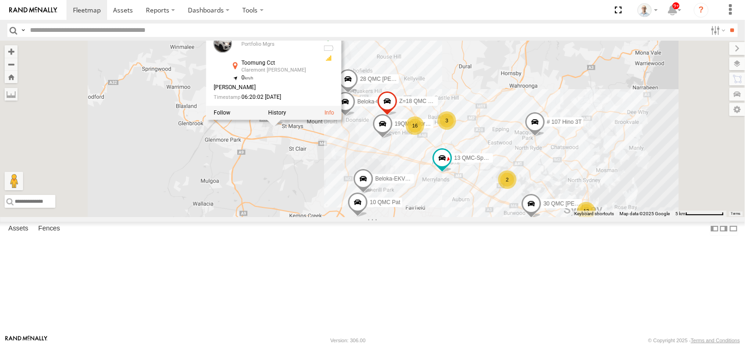
click at [408, 212] on div "27QMC 12 10 QMC Pat 3 16 # KS75A Beloka-EKV93V 19QMC Workshop 2 # 107 Hino 3T 1…" at bounding box center [372, 129] width 745 height 176
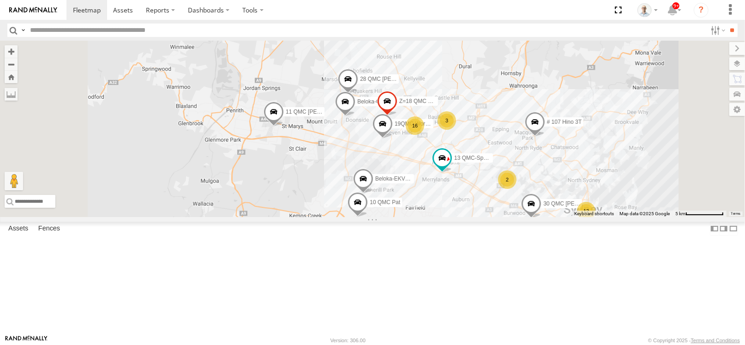
click at [409, 209] on div "27QMC 12 10 QMC Pat 3 16 # KS75A Beloka-EKV93V 19QMC Workshop 2 # 107 Hino 3T 1…" at bounding box center [372, 129] width 745 height 176
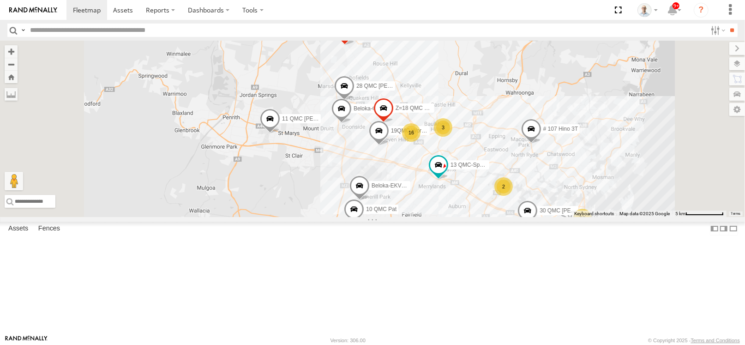
drag, startPoint x: 423, startPoint y: 191, endPoint x: 418, endPoint y: 199, distance: 9.1
click at [418, 199] on div "27QMC 12 10 QMC Pat 3 16 # KS75A Beloka-EKV93V 19QMC Workshop 2 # 107 Hino 3T 1…" at bounding box center [372, 129] width 745 height 176
click at [73, 10] on span at bounding box center [87, 10] width 28 height 9
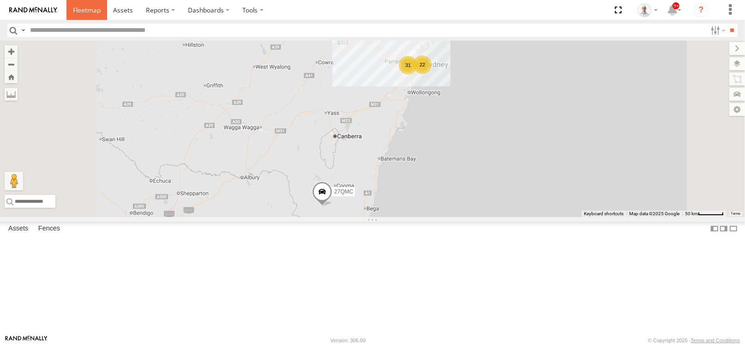
click at [79, 6] on span at bounding box center [87, 10] width 28 height 9
click at [418, 74] on div "31" at bounding box center [408, 65] width 18 height 18
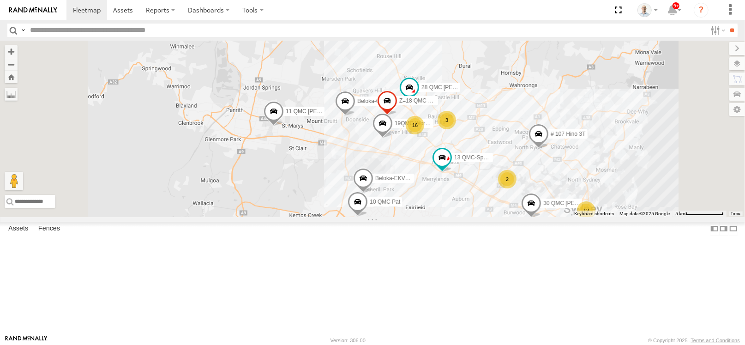
click at [517, 188] on div "2" at bounding box center [507, 179] width 18 height 18
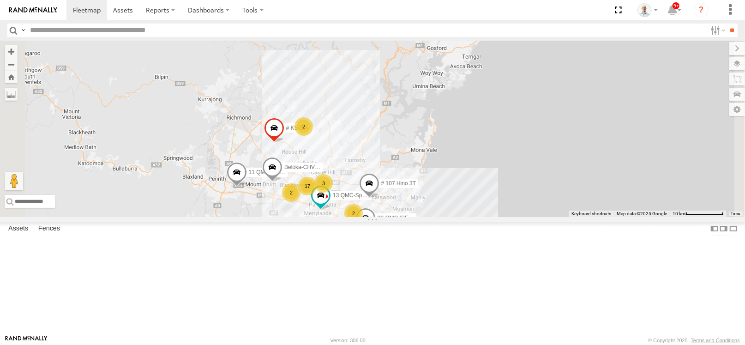
click at [247, 187] on span at bounding box center [237, 174] width 20 height 25
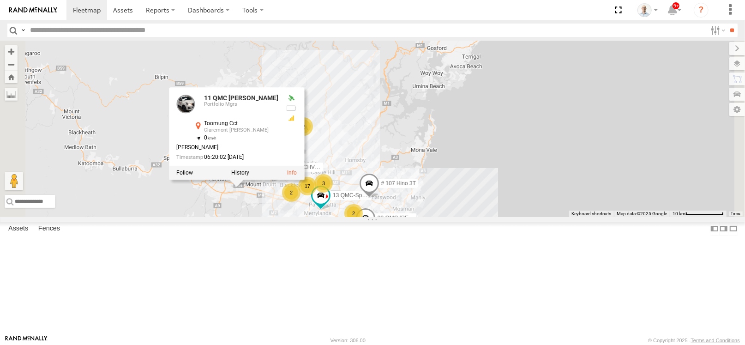
click at [356, 217] on div "27QMC # KS75A 05QMC [PERSON_NAME] # 107 Hino 3T 11 QMC [PERSON_NAME]-CHV61N 30 …" at bounding box center [372, 129] width 745 height 176
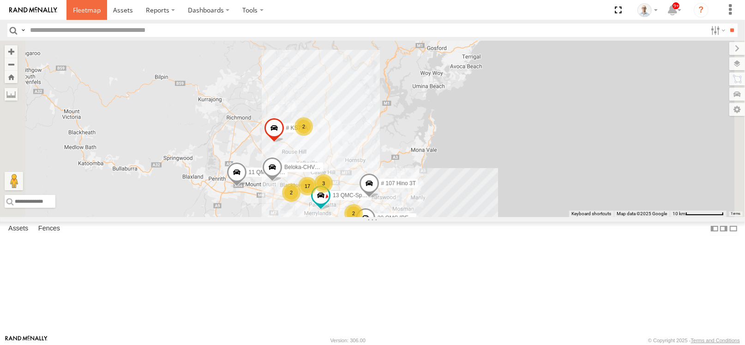
click at [70, 14] on link at bounding box center [87, 10] width 41 height 20
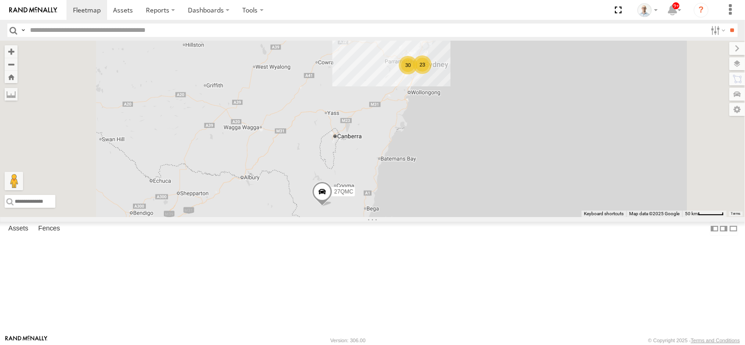
click at [418, 74] on div "30" at bounding box center [408, 65] width 18 height 18
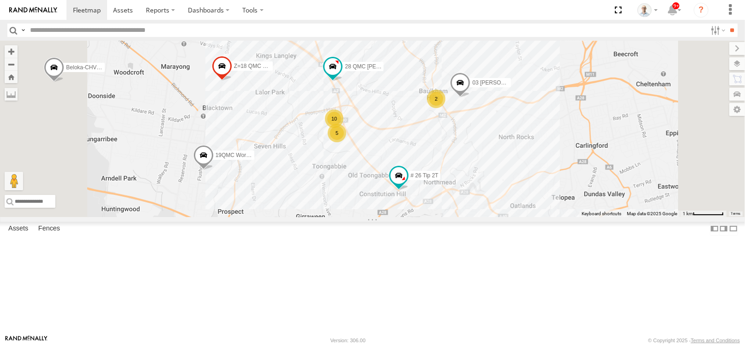
click at [446, 108] on div "2" at bounding box center [436, 99] width 18 height 18
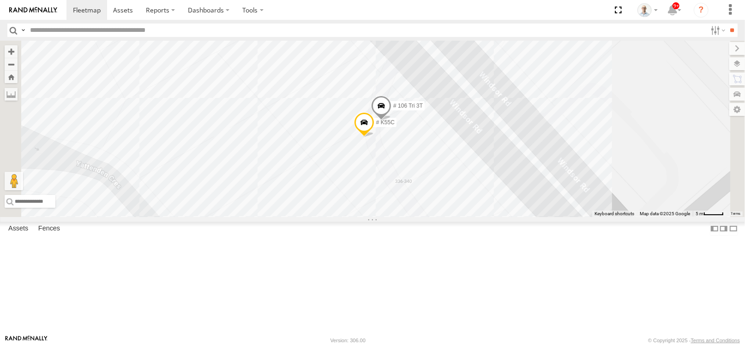
click at [392, 121] on span at bounding box center [381, 108] width 20 height 25
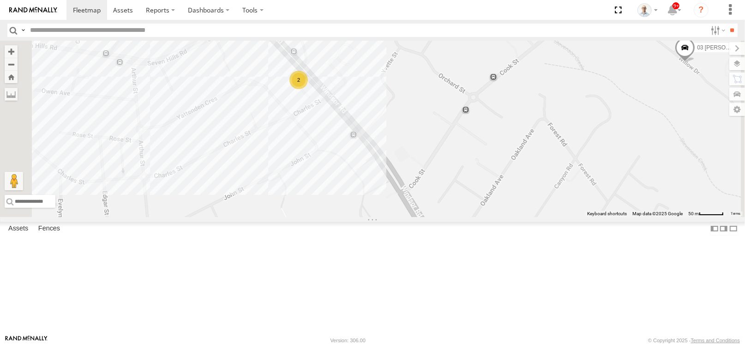
drag, startPoint x: 368, startPoint y: 206, endPoint x: 426, endPoint y: 174, distance: 66.2
click at [424, 175] on div "27QMC 10 QMC Pat # KS75A # 26 Tip 2T Beloka-EKV93V 19QMC Workshop # 107 Hino 3T…" at bounding box center [372, 129] width 745 height 176
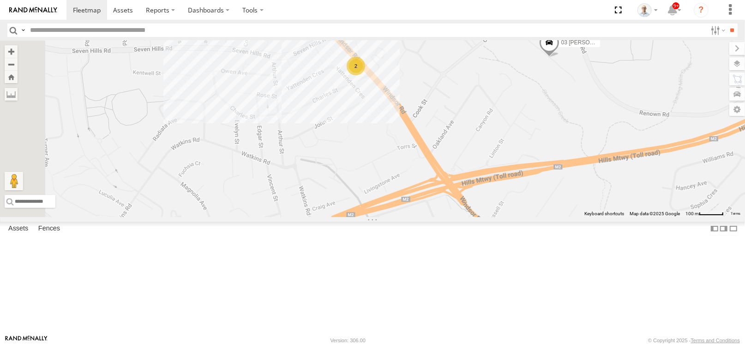
drag, startPoint x: 260, startPoint y: 194, endPoint x: 477, endPoint y: 123, distance: 229.0
click at [477, 123] on div "27QMC 10 QMC Pat # KS75A # 26 Tip 2T Beloka-EKV93V 19QMC Workshop # 107 Hino 3T…" at bounding box center [372, 129] width 745 height 176
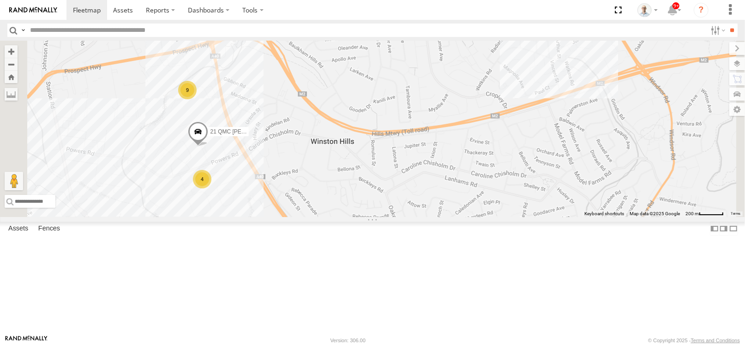
drag, startPoint x: 391, startPoint y: 143, endPoint x: 512, endPoint y: 133, distance: 121.0
click at [512, 133] on div "27QMC 10 QMC Pat # KS75A # 26 Tip 2T Beloka-EKV93V 19QMC Workshop # 107 Hino 3T…" at bounding box center [372, 129] width 745 height 176
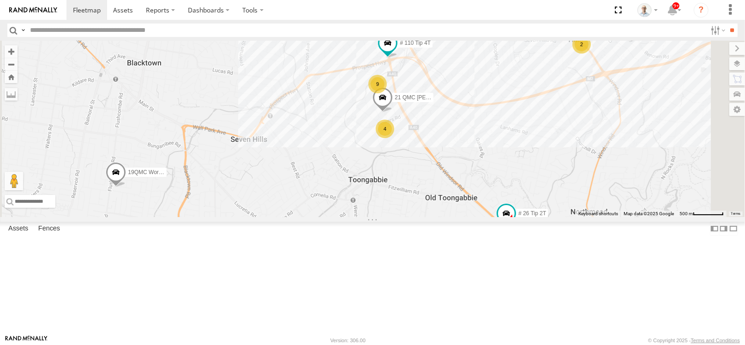
drag, startPoint x: 423, startPoint y: 145, endPoint x: 490, endPoint y: 148, distance: 67.5
click at [387, 93] on div "9" at bounding box center [378, 84] width 18 height 18
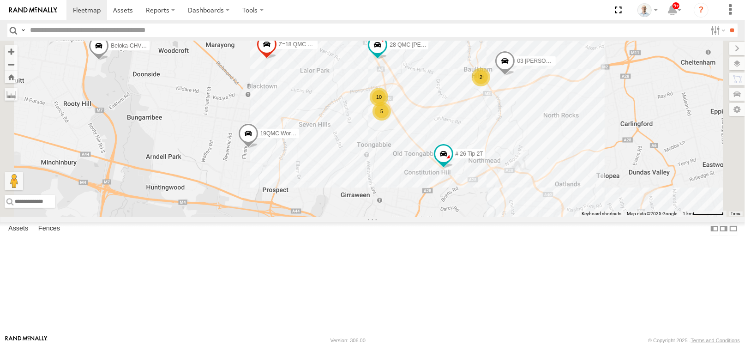
drag, startPoint x: 485, startPoint y: 148, endPoint x: 487, endPoint y: 160, distance: 12.7
click at [388, 106] on div "10" at bounding box center [379, 97] width 18 height 18
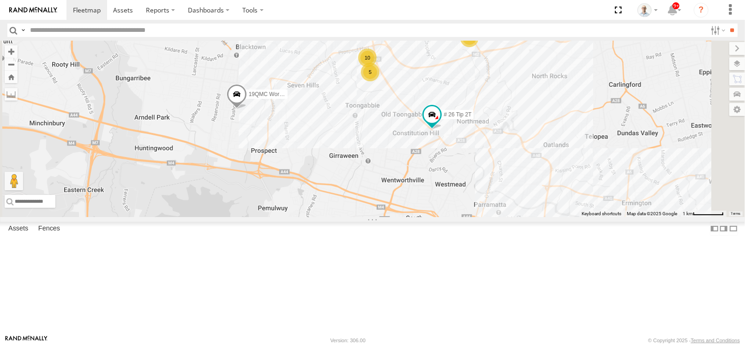
drag, startPoint x: 503, startPoint y: 202, endPoint x: 491, endPoint y: 160, distance: 43.6
click at [491, 161] on div "27QMC 10 QMC Pat # KS75A # 26 Tip 2T Beloka-EKV93V 19QMC Workshop # 107 Hino 3T…" at bounding box center [372, 129] width 745 height 176
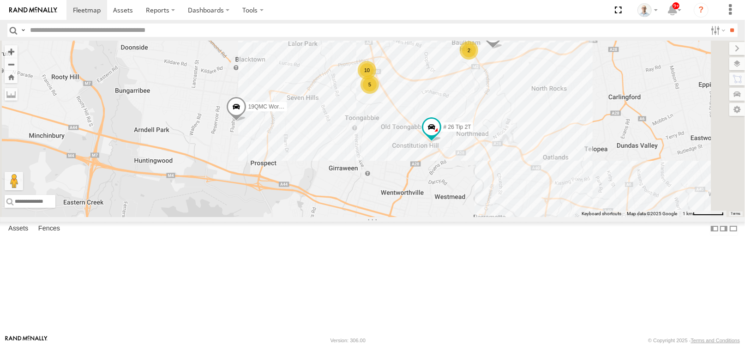
drag, startPoint x: 467, startPoint y: 101, endPoint x: 472, endPoint y: 135, distance: 34.9
click at [472, 135] on div "27QMC 10 QMC Pat # KS75A # 26 Tip 2T Beloka-EKV93V 19QMC Workshop # 107 Hino 3T…" at bounding box center [372, 129] width 745 height 176
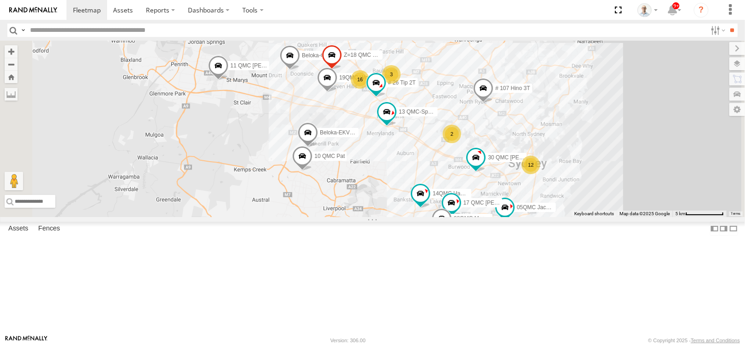
click at [229, 81] on span at bounding box center [218, 68] width 20 height 25
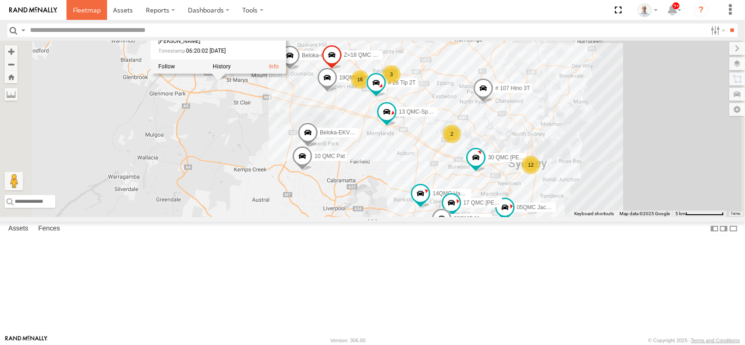
click at [90, 11] on span at bounding box center [87, 10] width 28 height 9
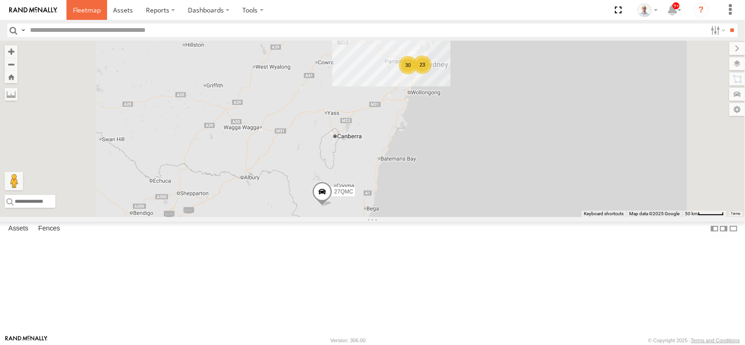
click at [87, 17] on link at bounding box center [87, 10] width 41 height 20
click at [99, 1] on link at bounding box center [87, 10] width 41 height 20
click at [416, 75] on div "28" at bounding box center [407, 65] width 18 height 18
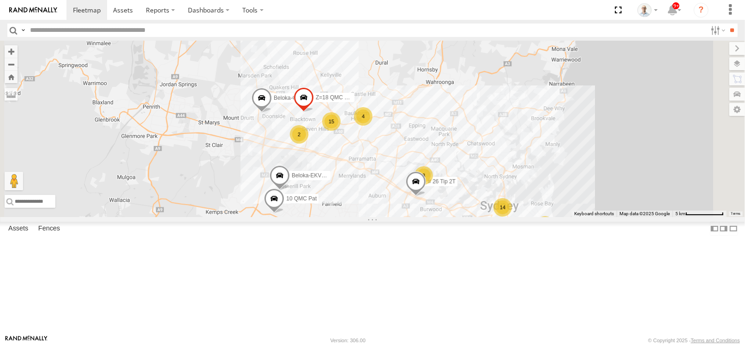
drag, startPoint x: 561, startPoint y: 230, endPoint x: 477, endPoint y: 206, distance: 87.4
click at [477, 206] on div "# 110 Tip 4T 27QMC 10 QMC Pat # KS75A # 26 Tip 2T Beloka-EKV93V Beloka-CHV61N Z…" at bounding box center [372, 129] width 745 height 176
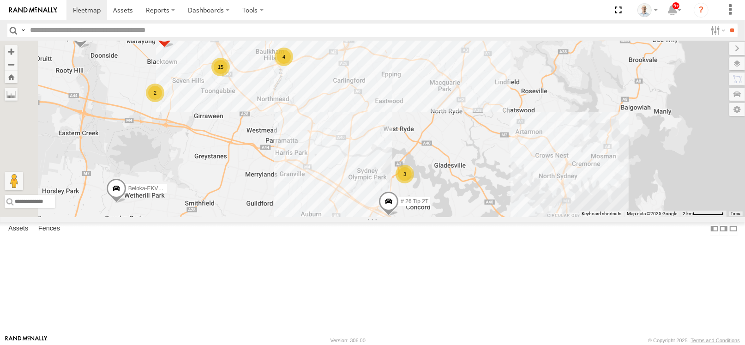
click at [414, 183] on div "3" at bounding box center [405, 174] width 18 height 18
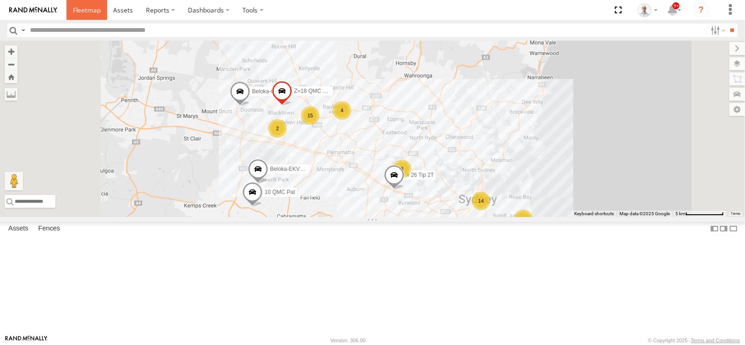
click at [82, 11] on span at bounding box center [87, 10] width 28 height 9
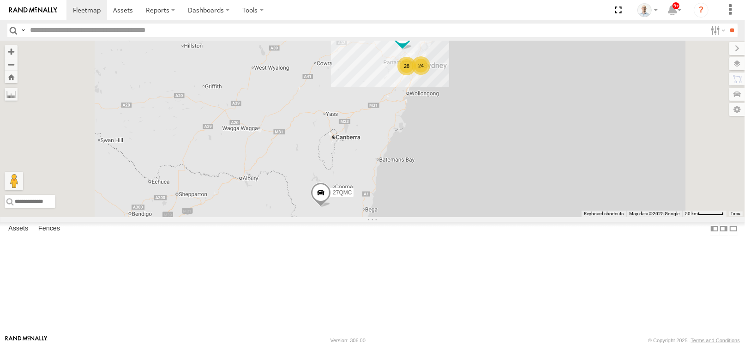
click at [416, 75] on div "28" at bounding box center [407, 66] width 18 height 18
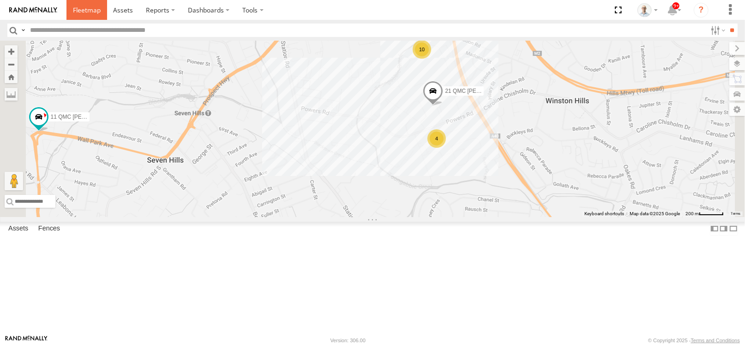
click at [69, 10] on link at bounding box center [87, 10] width 41 height 20
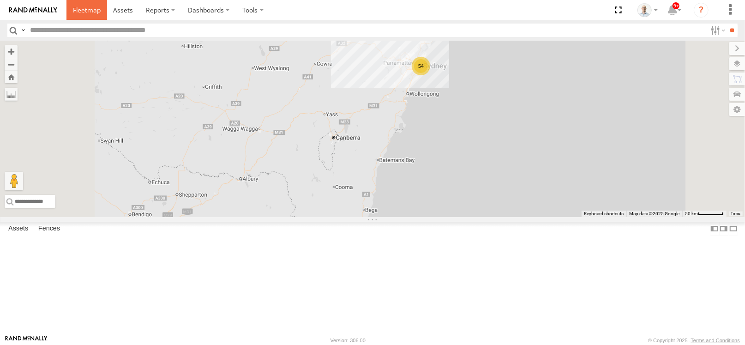
click at [95, 13] on span at bounding box center [87, 10] width 28 height 9
click at [416, 76] on div "28" at bounding box center [407, 66] width 18 height 18
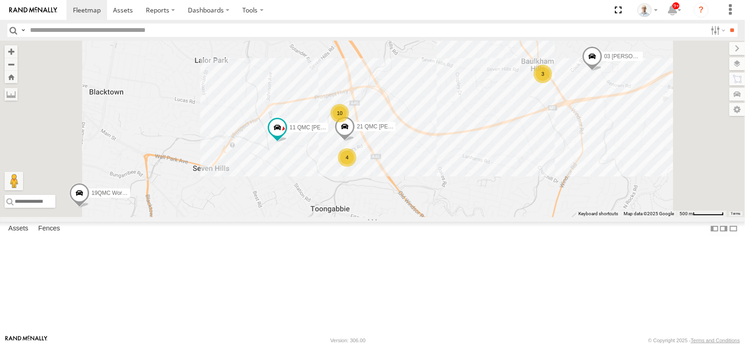
click at [551, 217] on div "# 110 Tip 4T 27QMC 10 QMC Pat # KS75A Beloka-EKV93V 19QMC Workshop Beloka-CHV61…" at bounding box center [372, 129] width 745 height 176
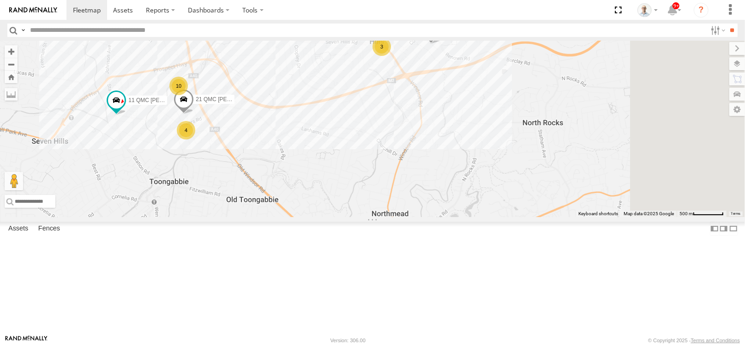
drag, startPoint x: 551, startPoint y: 254, endPoint x: 255, endPoint y: 204, distance: 300.3
click at [255, 204] on div "# 110 Tip 4T 27QMC 10 QMC Pat # KS75A Beloka-EKV93V 19QMC Workshop Beloka-CHV61…" at bounding box center [372, 129] width 745 height 176
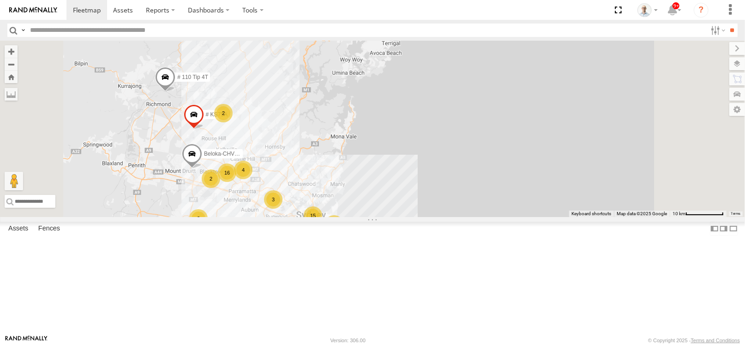
click at [322, 225] on div "15" at bounding box center [313, 215] width 18 height 18
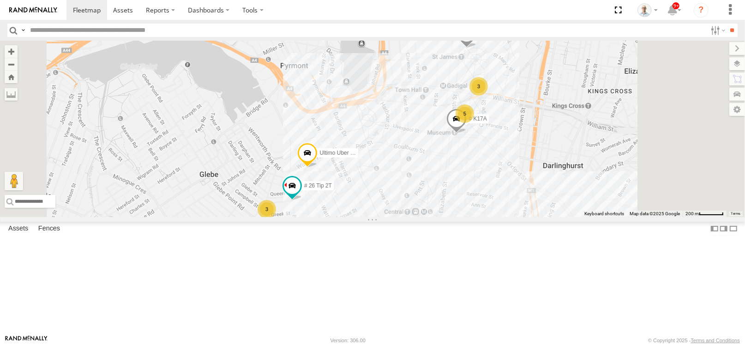
click at [276, 218] on div "3" at bounding box center [267, 209] width 18 height 18
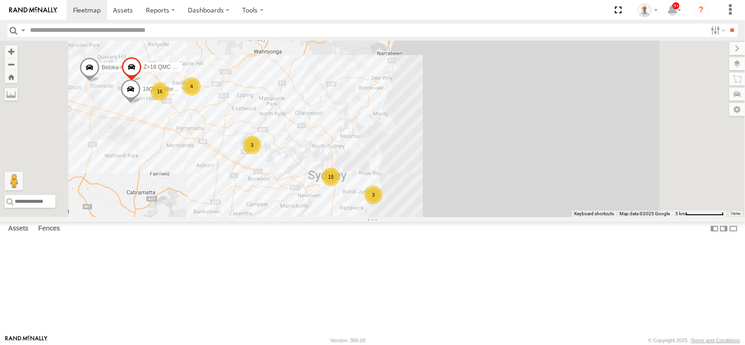
drag, startPoint x: 372, startPoint y: 241, endPoint x: 394, endPoint y: 223, distance: 29.2
click at [394, 217] on div "# 110 Tip 4T 27QMC # KS75A Beloka-CHV61N 08QMC Mostafa 04QMC Francesco 15 4 16 …" at bounding box center [372, 129] width 745 height 176
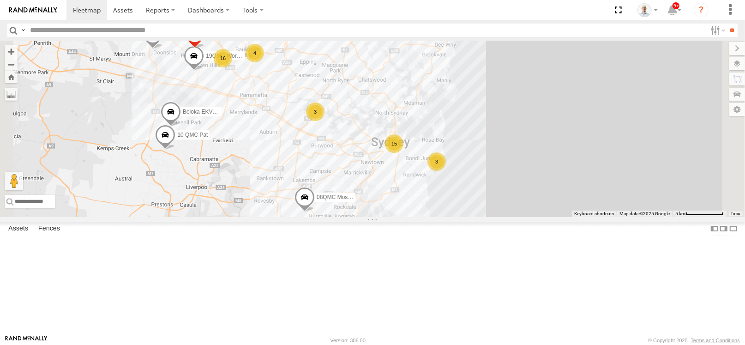
drag, startPoint x: 361, startPoint y: 263, endPoint x: 465, endPoint y: 224, distance: 110.8
click at [465, 217] on div "# 110 Tip 4T 27QMC # KS75A Beloka-CHV61N 08QMC Mostafa 04QMC Francesco 15 4 16 …" at bounding box center [372, 129] width 745 height 176
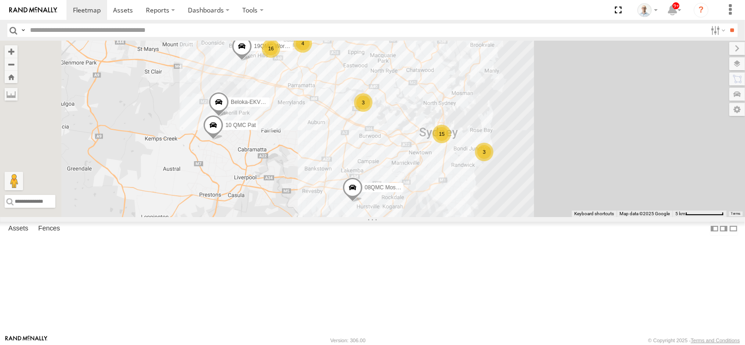
drag, startPoint x: 399, startPoint y: 275, endPoint x: 405, endPoint y: 265, distance: 11.4
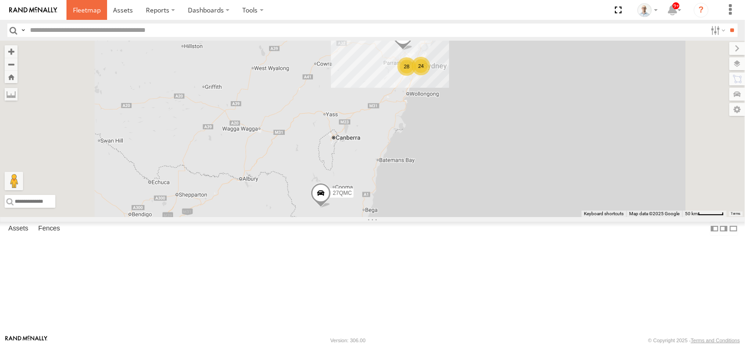
click at [92, 14] on span at bounding box center [87, 10] width 28 height 9
click at [416, 76] on div "28" at bounding box center [407, 66] width 18 height 18
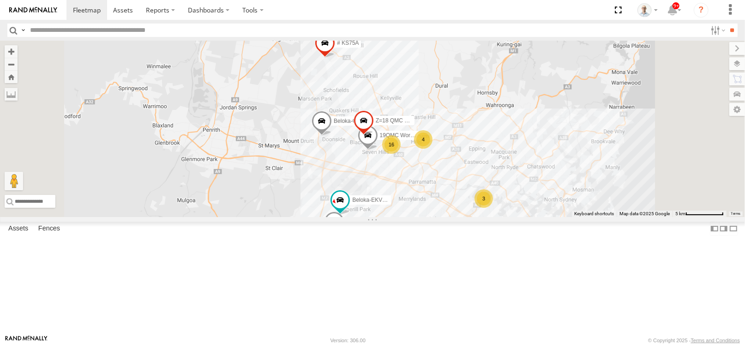
click at [401, 154] on div "16" at bounding box center [391, 144] width 18 height 18
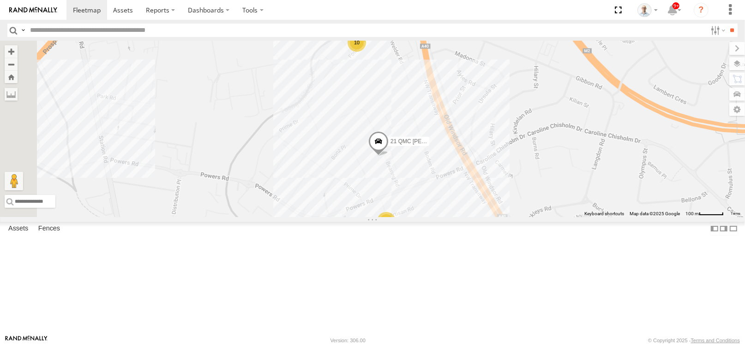
click at [366, 52] on div "10" at bounding box center [357, 42] width 18 height 18
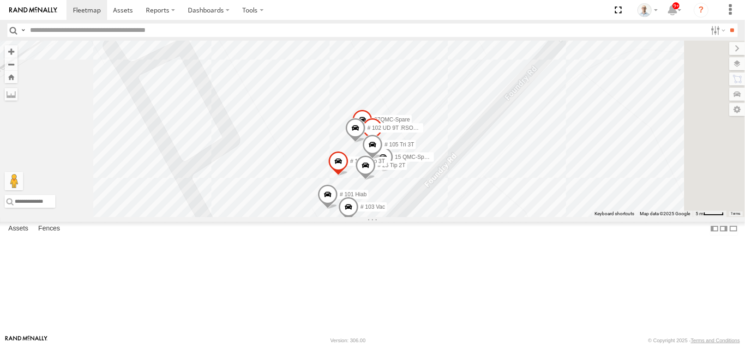
drag, startPoint x: 496, startPoint y: 121, endPoint x: 487, endPoint y: 113, distance: 12.8
click at [487, 113] on div "# 110 Tip 4T 27QMC 10 QMC Pat # KS75A Beloka-EKV93V 19QMC Workshop Beloka-CHV61…" at bounding box center [372, 129] width 745 height 176
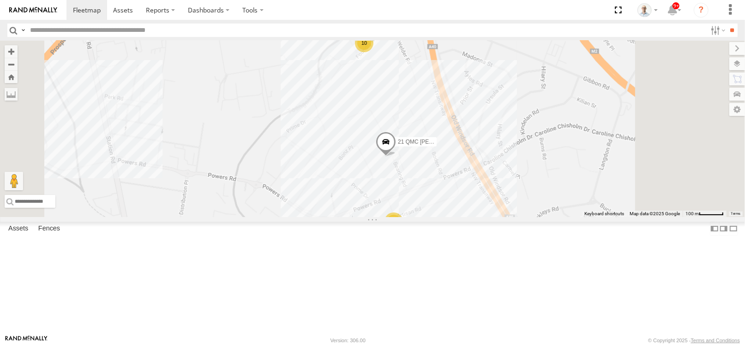
drag, startPoint x: 486, startPoint y: 129, endPoint x: 484, endPoint y: 103, distance: 26.5
click at [484, 103] on div "# 110 Tip 4T 27QMC 10 QMC Pat # KS75A Beloka-EKV93V 19QMC Workshop Beloka-CHV61…" at bounding box center [372, 129] width 745 height 176
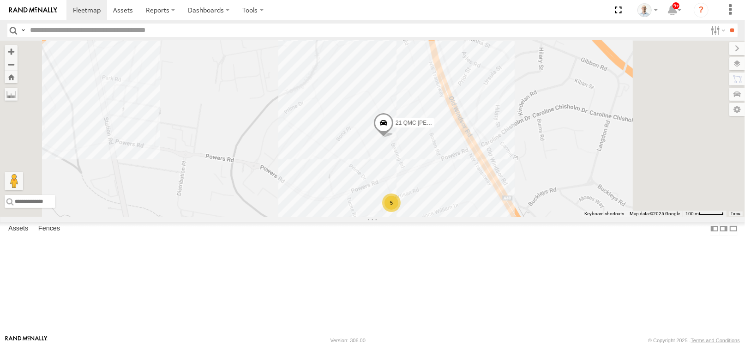
click at [401, 212] on div "5" at bounding box center [391, 203] width 18 height 18
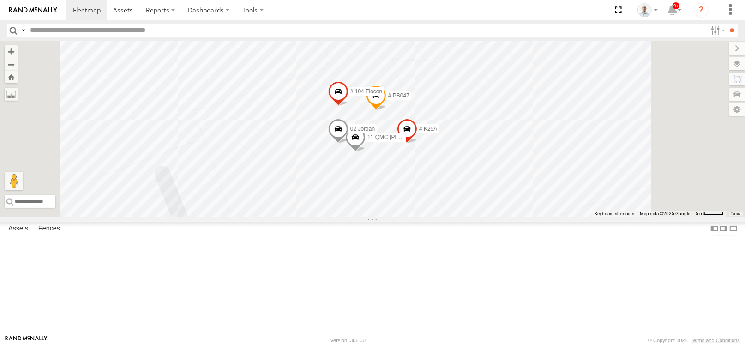
click at [366, 152] on span at bounding box center [355, 139] width 20 height 25
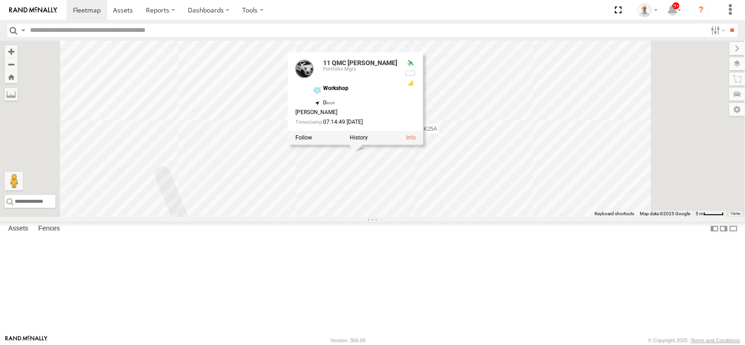
drag, startPoint x: 688, startPoint y: 97, endPoint x: 678, endPoint y: 119, distance: 24.4
click at [688, 96] on div "# 110 Tip 4T 27QMC 10 QMC Pat # KS75A Beloka-EKV93V 19QMC Workshop Beloka-CHV61…" at bounding box center [372, 129] width 745 height 176
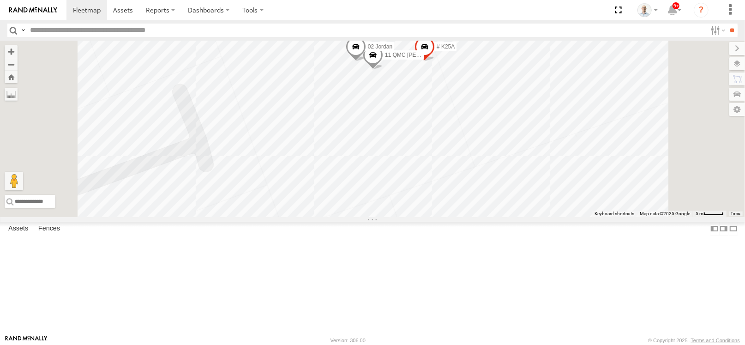
drag, startPoint x: 541, startPoint y: 226, endPoint x: 549, endPoint y: 182, distance: 45.0
click at [549, 182] on div "# 110 Tip 4T 27QMC 10 QMC Pat # KS75A Beloka-EKV93V 19QMC Workshop Beloka-CHV61…" at bounding box center [372, 129] width 745 height 176
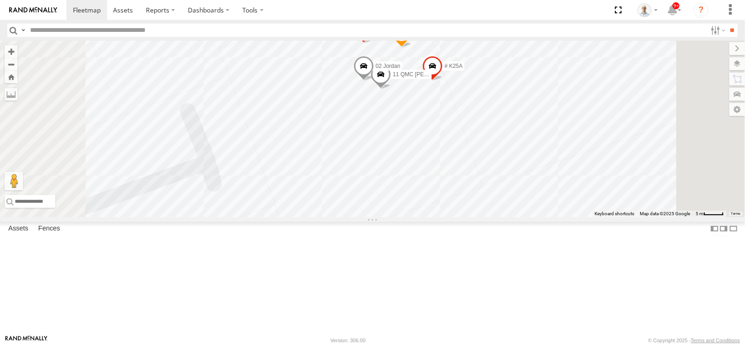
click at [705, 63] on div "# 110 Tip 4T 27QMC 10 QMC Pat # KS75A Beloka-EKV93V 19QMC Workshop Beloka-CHV61…" at bounding box center [372, 129] width 745 height 176
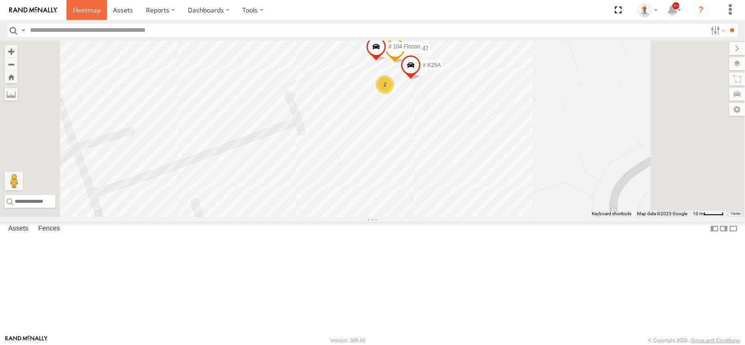
click at [90, 8] on span at bounding box center [87, 10] width 28 height 9
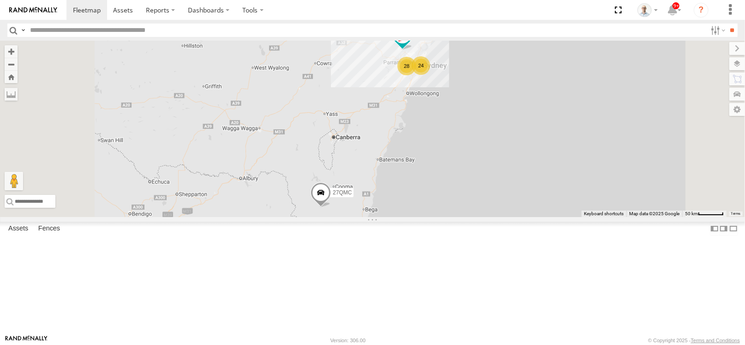
click at [416, 75] on div "28" at bounding box center [407, 66] width 18 height 18
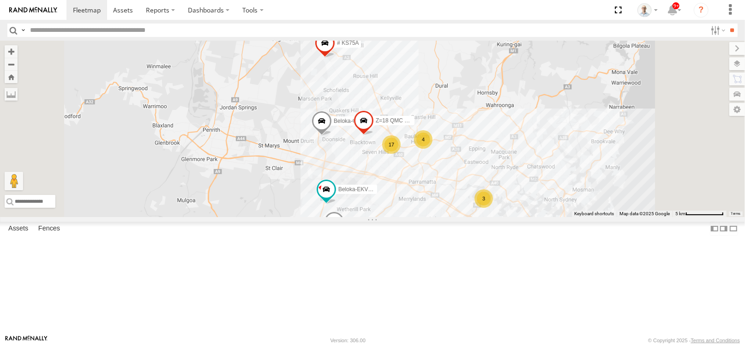
click at [401, 154] on div "17" at bounding box center [391, 144] width 18 height 18
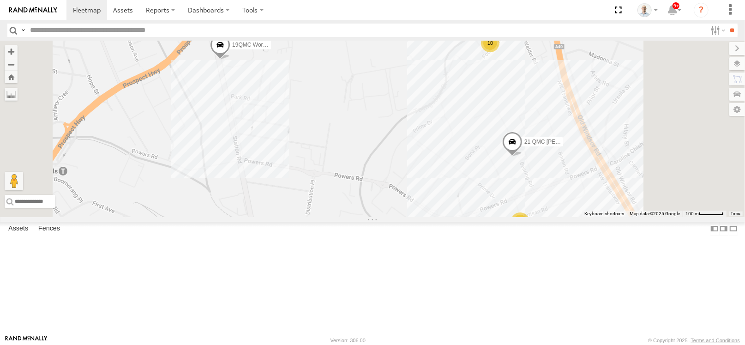
click at [530, 231] on div "5" at bounding box center [520, 221] width 18 height 18
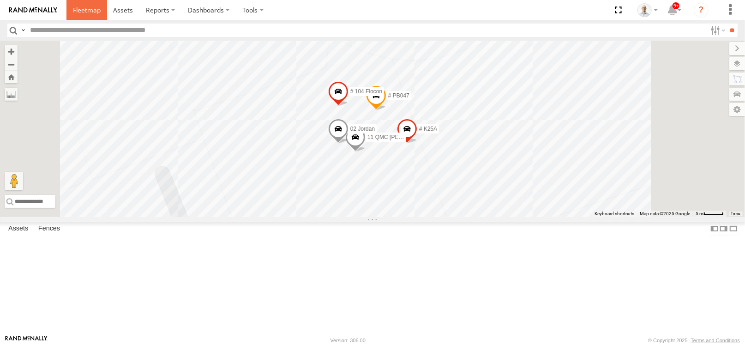
click at [92, 6] on span at bounding box center [87, 10] width 28 height 9
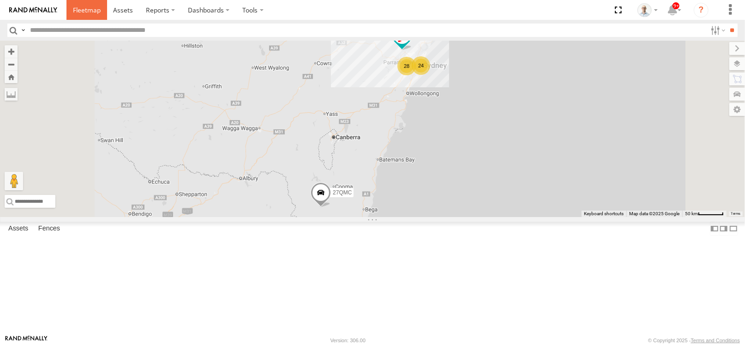
click at [93, 15] on link at bounding box center [87, 10] width 41 height 20
click at [416, 75] on div "28" at bounding box center [407, 66] width 18 height 18
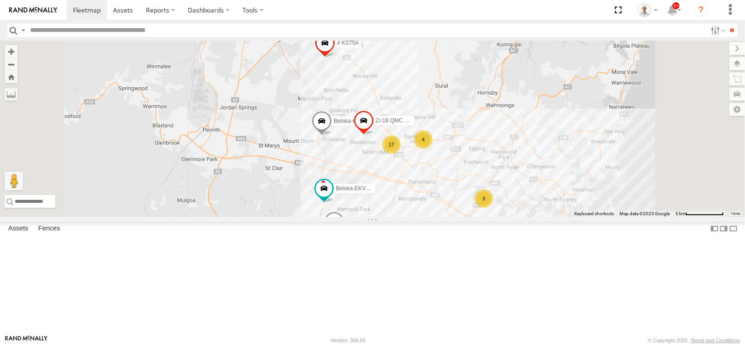
click at [433, 149] on div "4" at bounding box center [423, 139] width 18 height 18
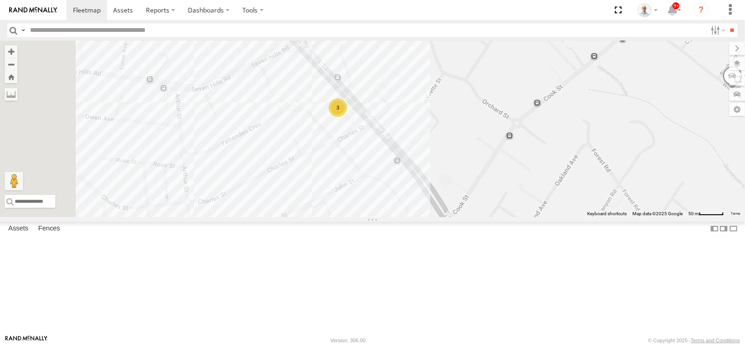
drag, startPoint x: 462, startPoint y: 201, endPoint x: 626, endPoint y: 170, distance: 167.4
click at [626, 170] on div "# 110 Tip 4T 27QMC 10 QMC Pat # KS75A Beloka-EKV93V Beloka-CHV61N Z=18 QMC Writ…" at bounding box center [372, 129] width 745 height 176
click at [348, 117] on div "3" at bounding box center [339, 107] width 18 height 18
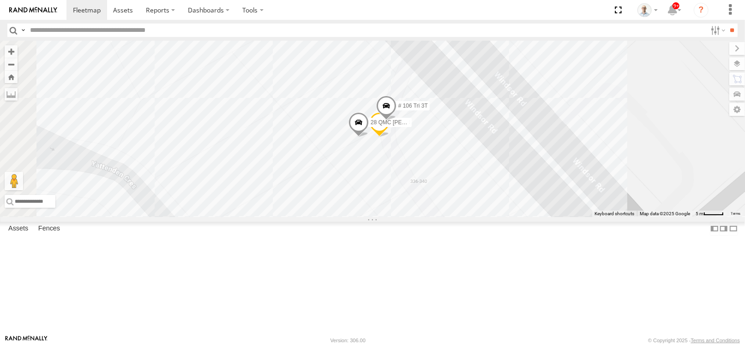
click at [390, 137] on span at bounding box center [379, 124] width 20 height 25
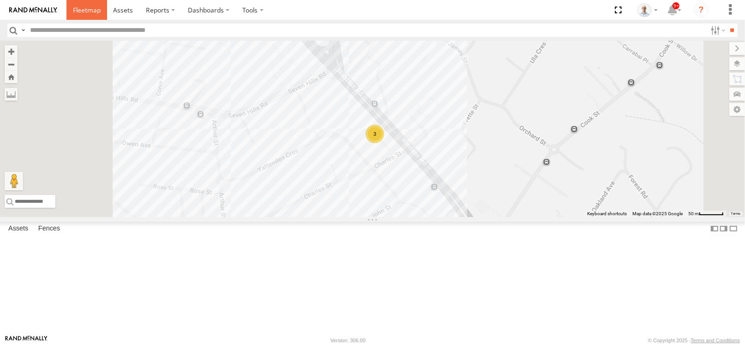
click at [78, 6] on span at bounding box center [87, 10] width 28 height 9
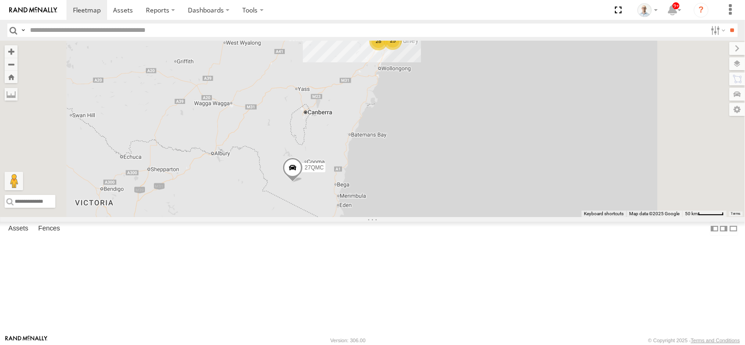
drag, startPoint x: 447, startPoint y: 124, endPoint x: 393, endPoint y: 85, distance: 66.8
click at [412, 96] on div "25 28 27QMC" at bounding box center [372, 129] width 745 height 176
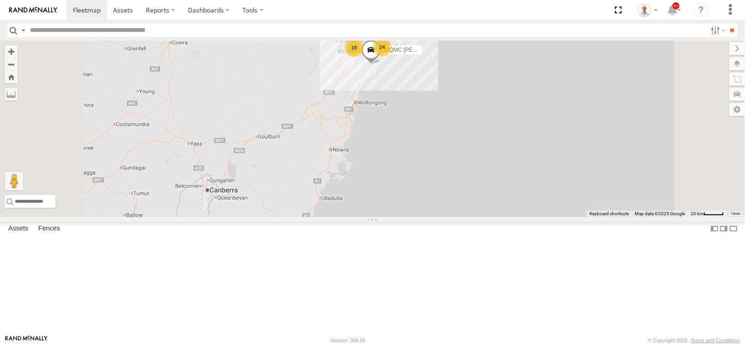
drag, startPoint x: 504, startPoint y: 101, endPoint x: 488, endPoint y: 97, distance: 16.5
click at [392, 56] on div "24" at bounding box center [382, 47] width 18 height 18
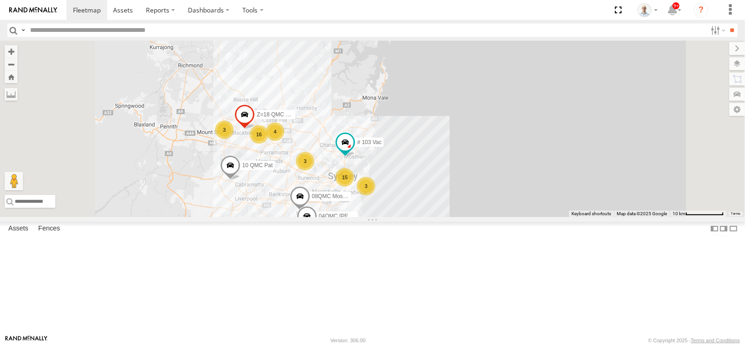
drag, startPoint x: 457, startPoint y: 96, endPoint x: 446, endPoint y: 222, distance: 126.6
click at [446, 217] on div "27QMC 23QMC [PERSON_NAME] 15 10 QMC Pat 08QMC Mostafa 4 16 # 103 Vac 3 3 3 04QM…" at bounding box center [372, 129] width 745 height 176
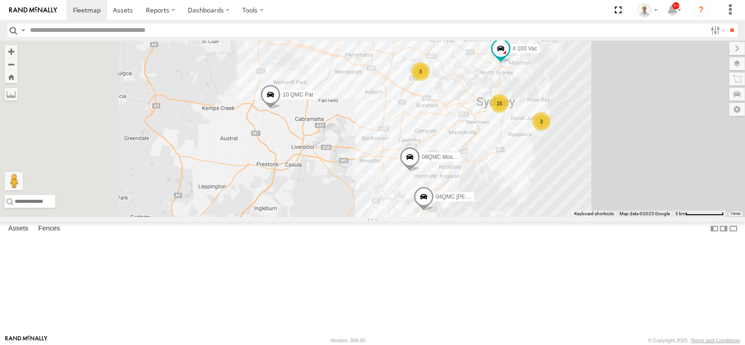
drag, startPoint x: 312, startPoint y: 175, endPoint x: 461, endPoint y: 78, distance: 177.9
click at [338, 27] on div "16" at bounding box center [328, 18] width 18 height 18
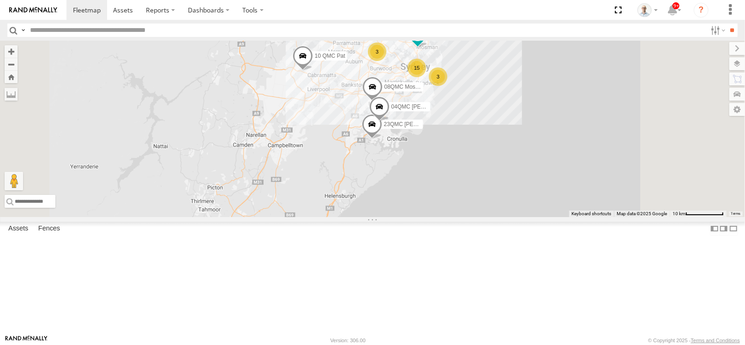
drag, startPoint x: 556, startPoint y: 88, endPoint x: 543, endPoint y: 97, distance: 15.6
click at [428, 48] on div "# 103 Vac" at bounding box center [418, 35] width 20 height 25
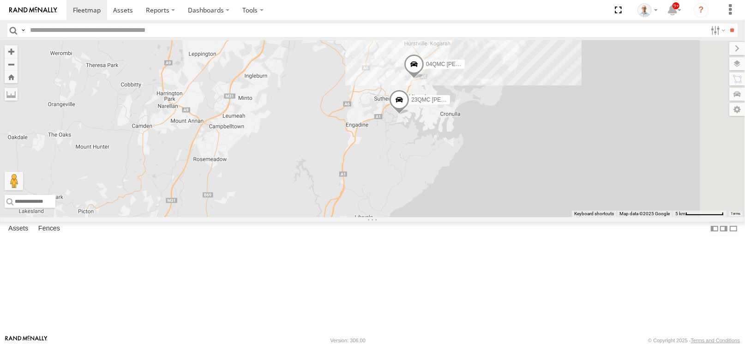
drag, startPoint x: 498, startPoint y: 170, endPoint x: 447, endPoint y: 195, distance: 56.6
click at [447, 195] on div "27QMC 23QMC [PERSON_NAME] 10 QMC Pat 08QMC Mostafa # 103 Vac 04QMC [PERSON_NAME…" at bounding box center [372, 129] width 745 height 176
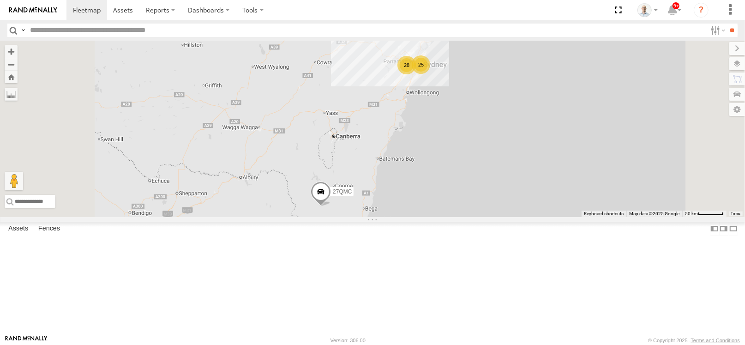
click at [416, 74] on div "28" at bounding box center [407, 65] width 18 height 18
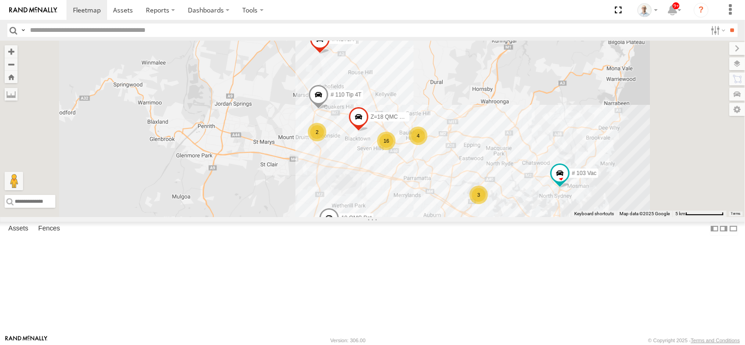
drag, startPoint x: 533, startPoint y: 206, endPoint x: 364, endPoint y: 34, distance: 242.0
click at [364, 37] on body at bounding box center [372, 172] width 745 height 345
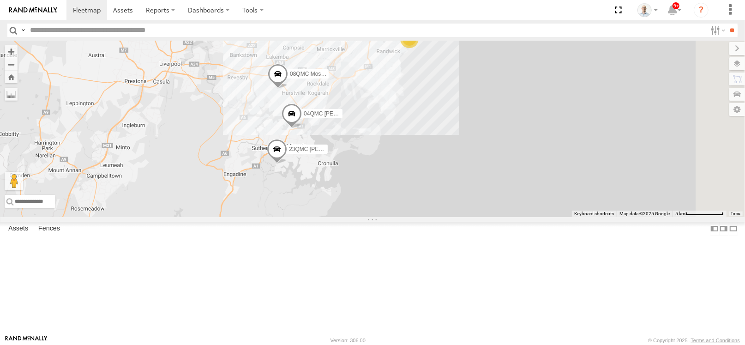
click at [287, 164] on span at bounding box center [277, 151] width 20 height 25
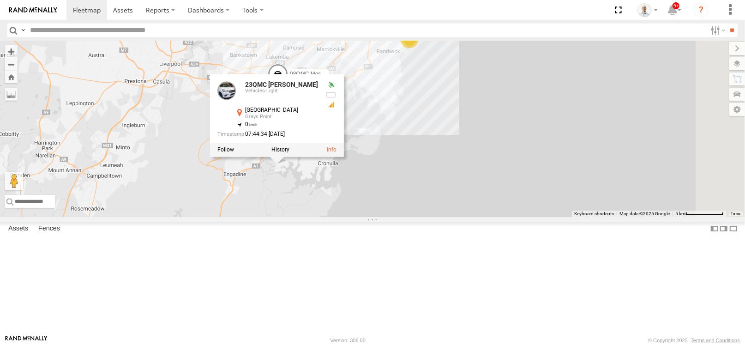
click at [344, 157] on div at bounding box center [277, 150] width 134 height 14
click at [290, 153] on label at bounding box center [281, 150] width 18 height 6
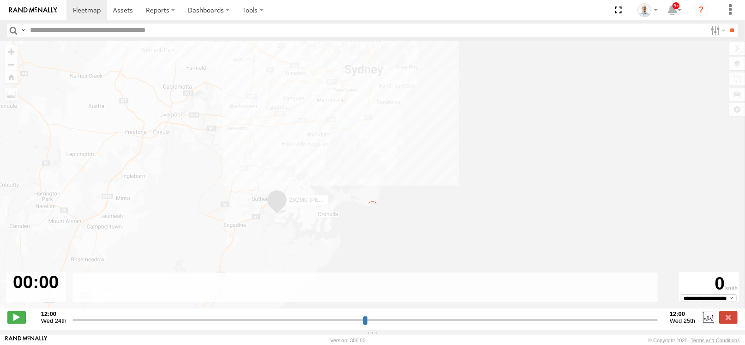
type input "**********"
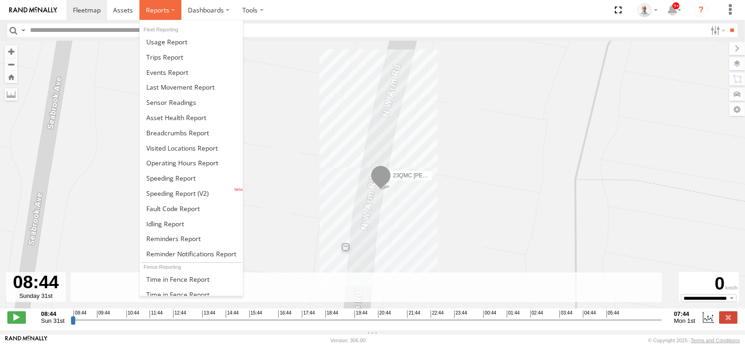
click at [148, 15] on label at bounding box center [160, 10] width 42 height 20
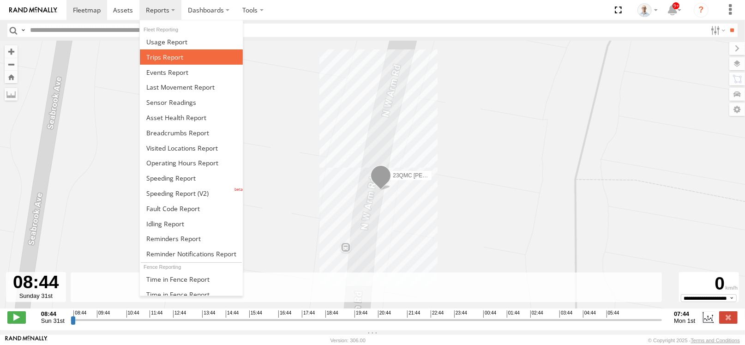
click at [179, 57] on span at bounding box center [164, 57] width 37 height 9
